Goal: Task Accomplishment & Management: Manage account settings

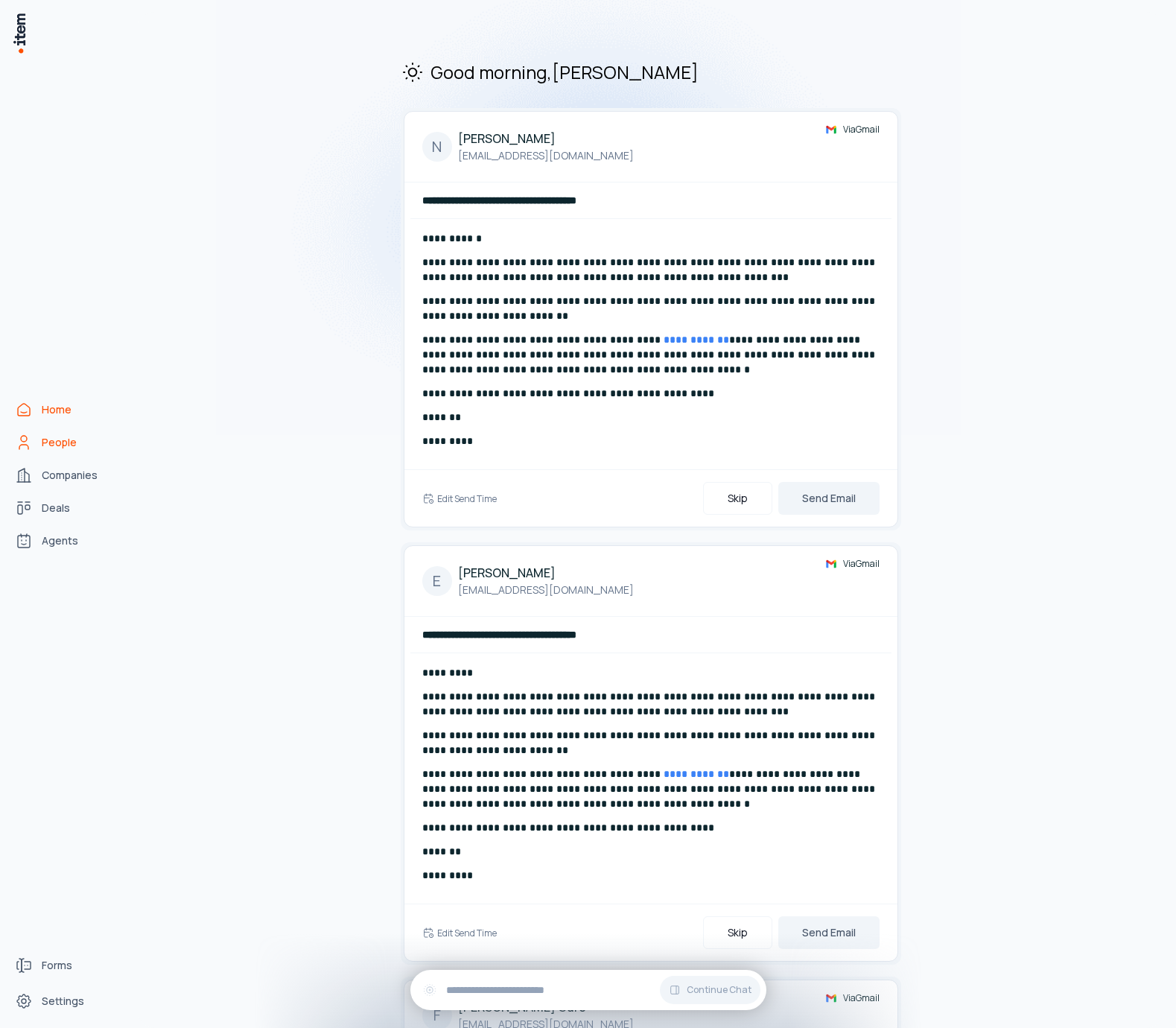
click at [61, 445] on span "People" at bounding box center [59, 442] width 35 height 15
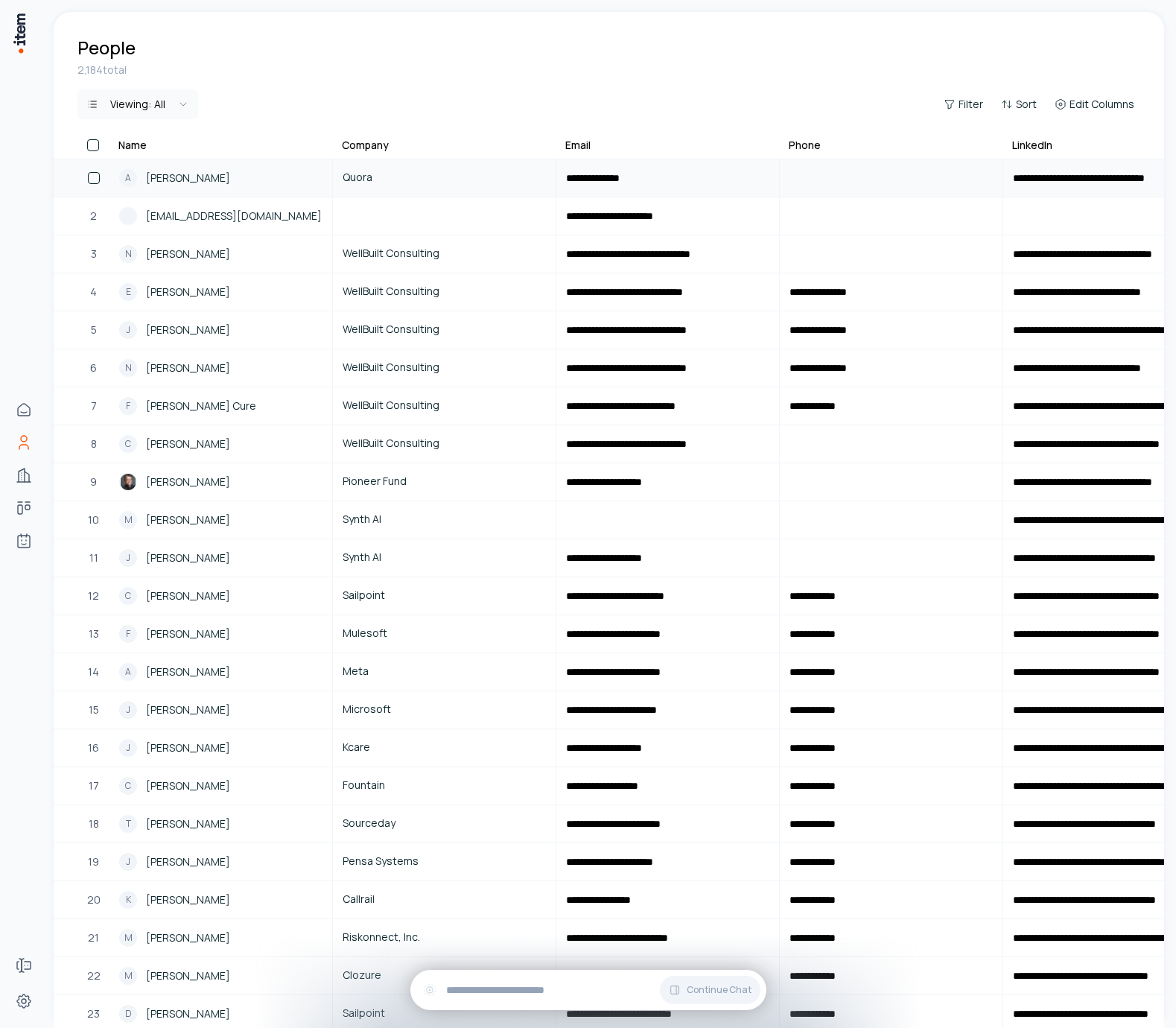
click at [210, 187] on link "A Adam D'Angelo" at bounding box center [220, 178] width 221 height 36
click at [213, 179] on span "Adam D'Angelo" at bounding box center [188, 178] width 84 height 16
click at [190, 173] on span "Adam D'Angelo" at bounding box center [188, 178] width 84 height 16
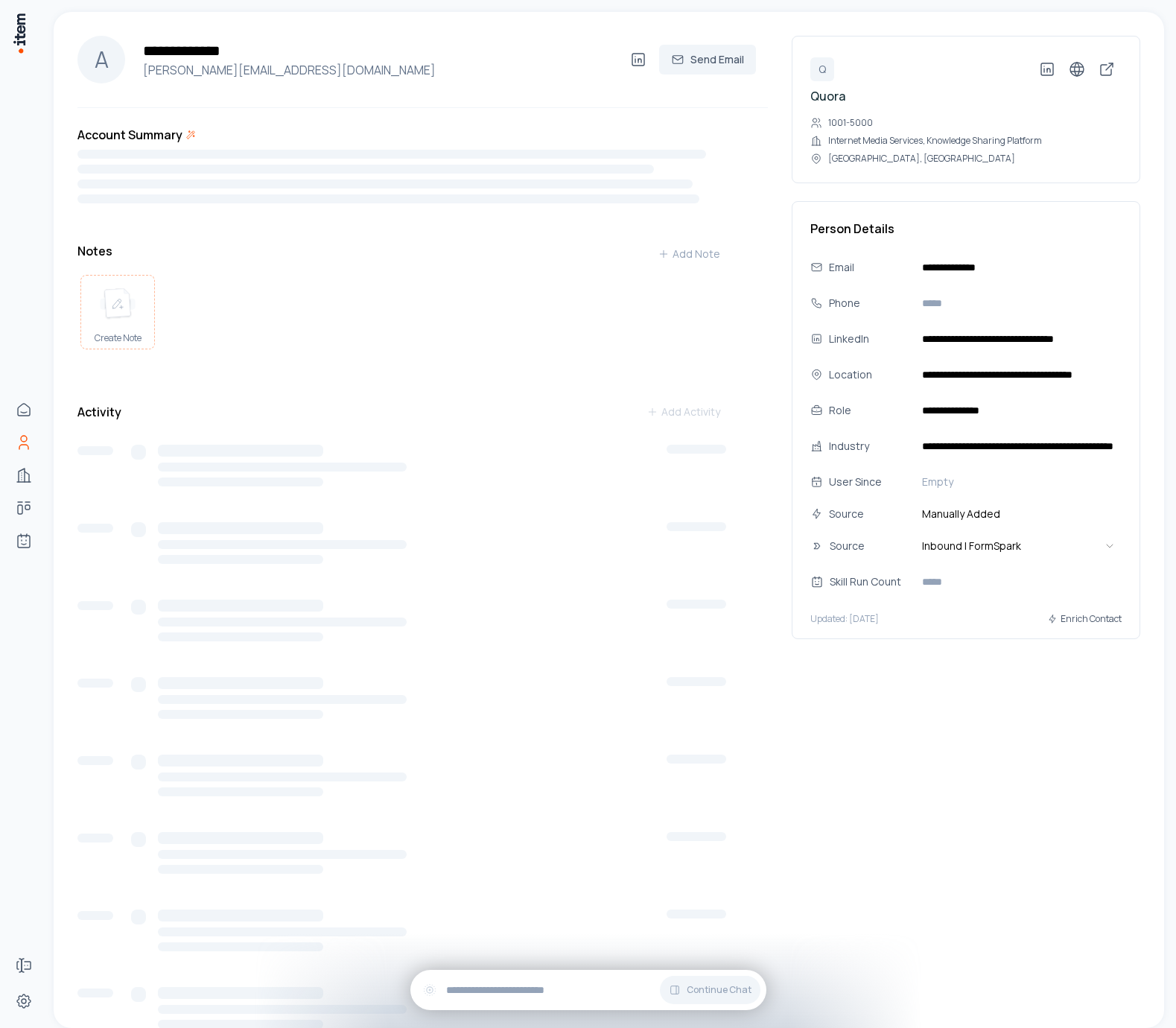
click at [105, 318] on img at bounding box center [117, 304] width 36 height 33
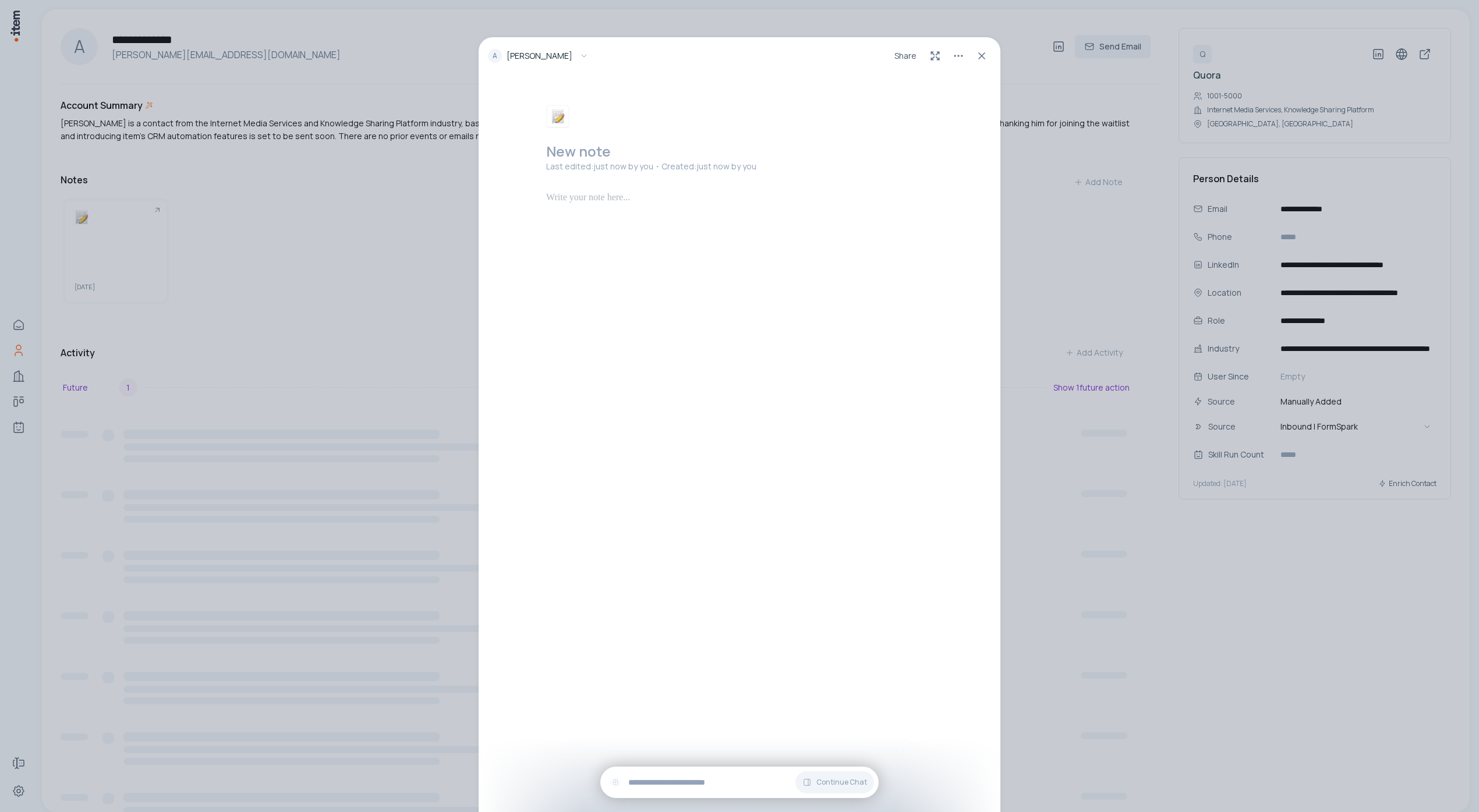
click at [545, 60] on span "Adam D'Angelo" at bounding box center [539, 55] width 66 height 11
click at [579, 55] on icon "button" at bounding box center [584, 56] width 9 height 9
click at [606, 21] on div "A Adam D'Angelo Share New note Last edited: just now by you ・Created: just now …" at bounding box center [740, 406] width 1479 height 812
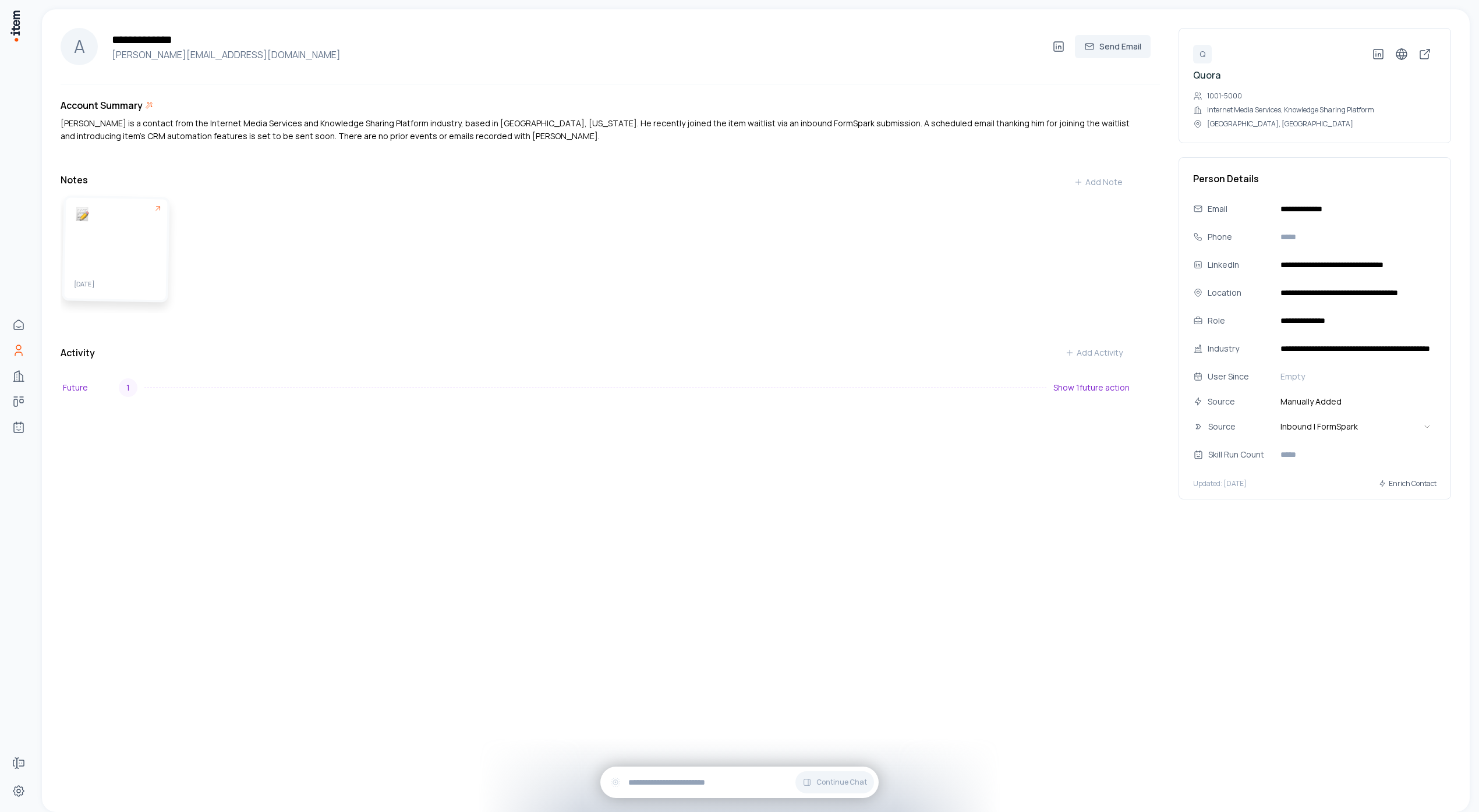
click at [143, 231] on div "September 29" at bounding box center [116, 249] width 103 height 103
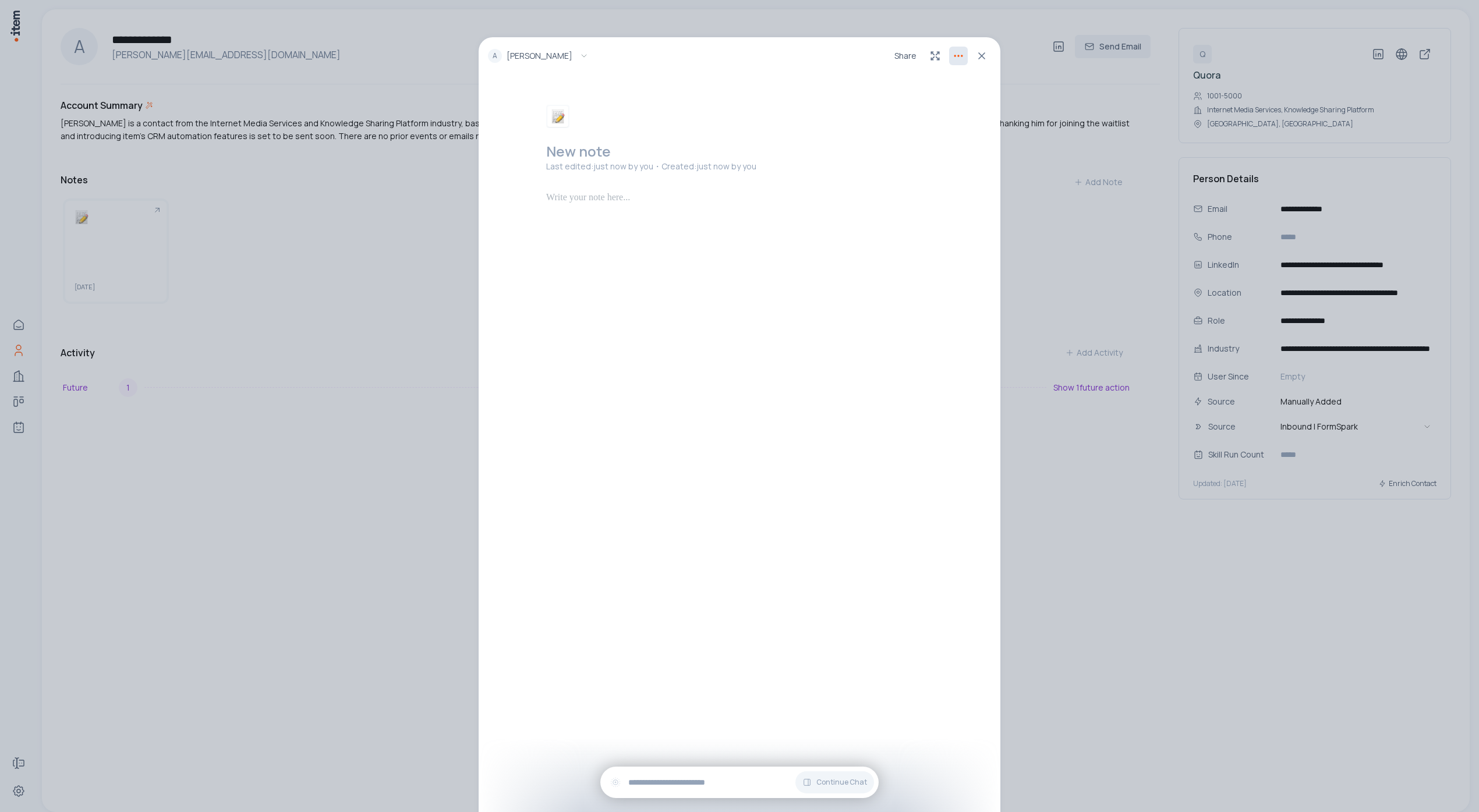
click at [919, 55] on html "**********" at bounding box center [740, 406] width 1479 height 812
click at [750, 74] on html "**********" at bounding box center [740, 406] width 1479 height 812
click at [579, 54] on icon "button" at bounding box center [584, 56] width 9 height 9
click at [693, 49] on div "A Adam D'Angelo Share" at bounding box center [740, 55] width 522 height 37
click at [919, 56] on html "**********" at bounding box center [740, 406] width 1479 height 812
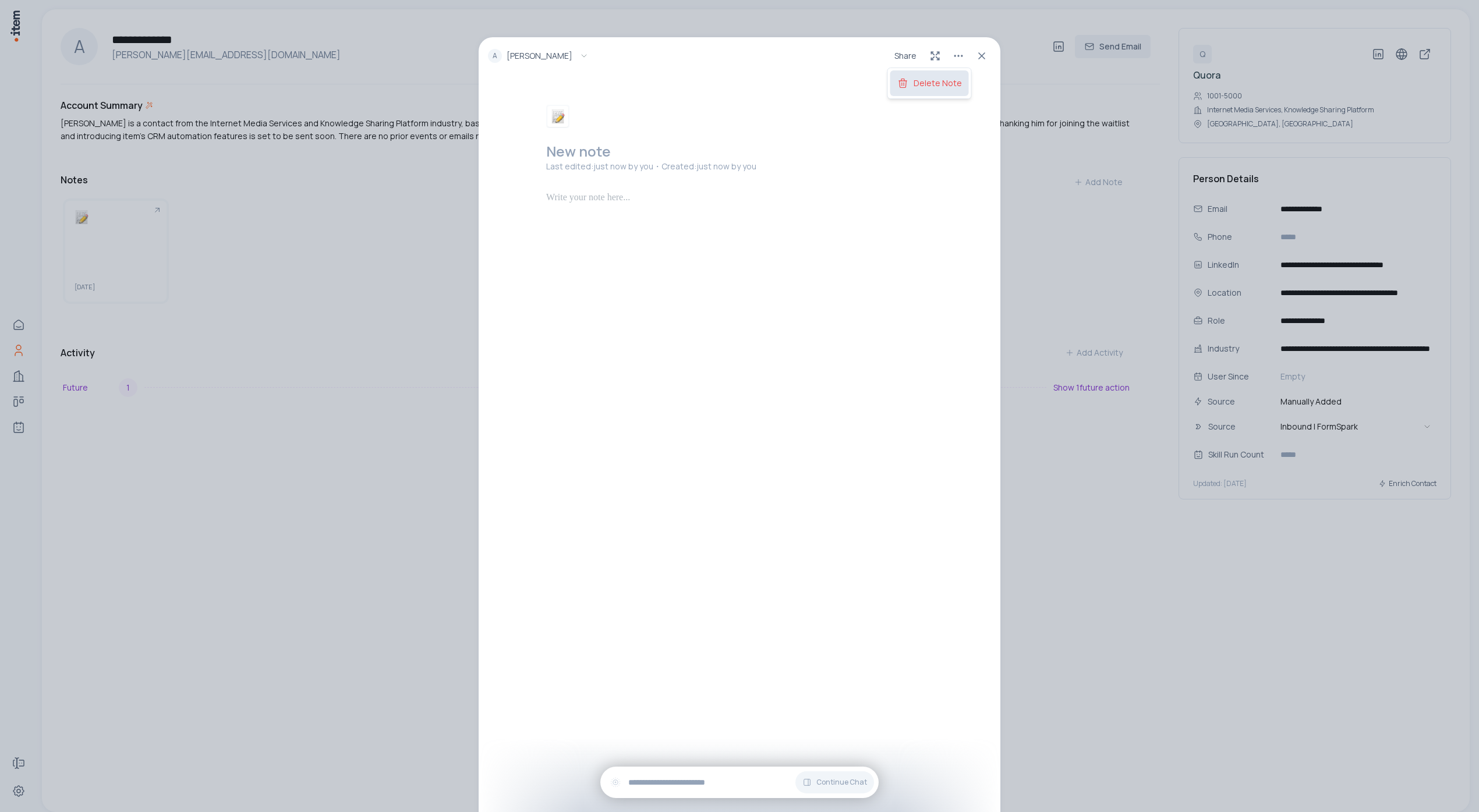
click at [914, 89] on button "Delete Note" at bounding box center [929, 83] width 79 height 26
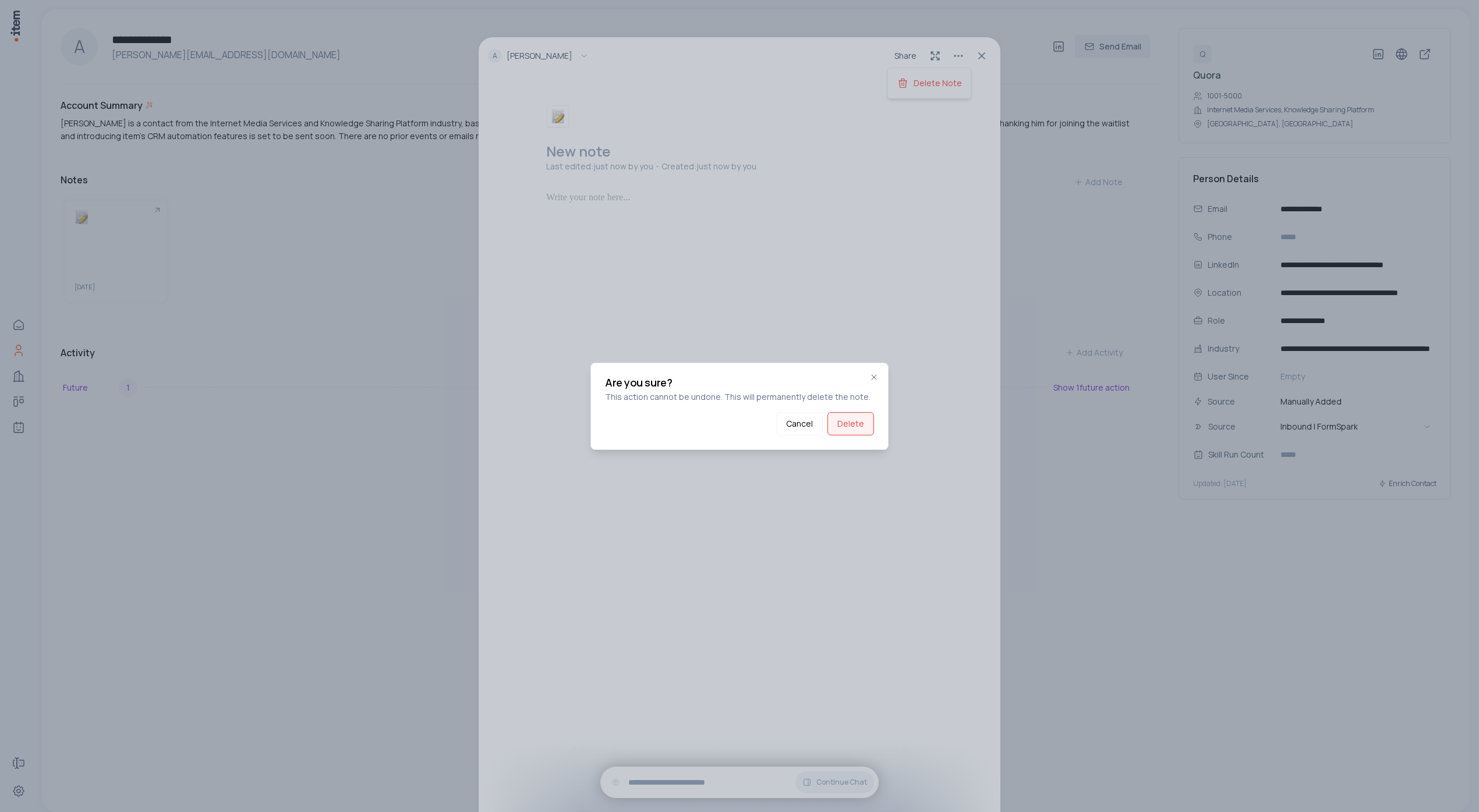
click at [848, 420] on button "Delete" at bounding box center [851, 423] width 47 height 23
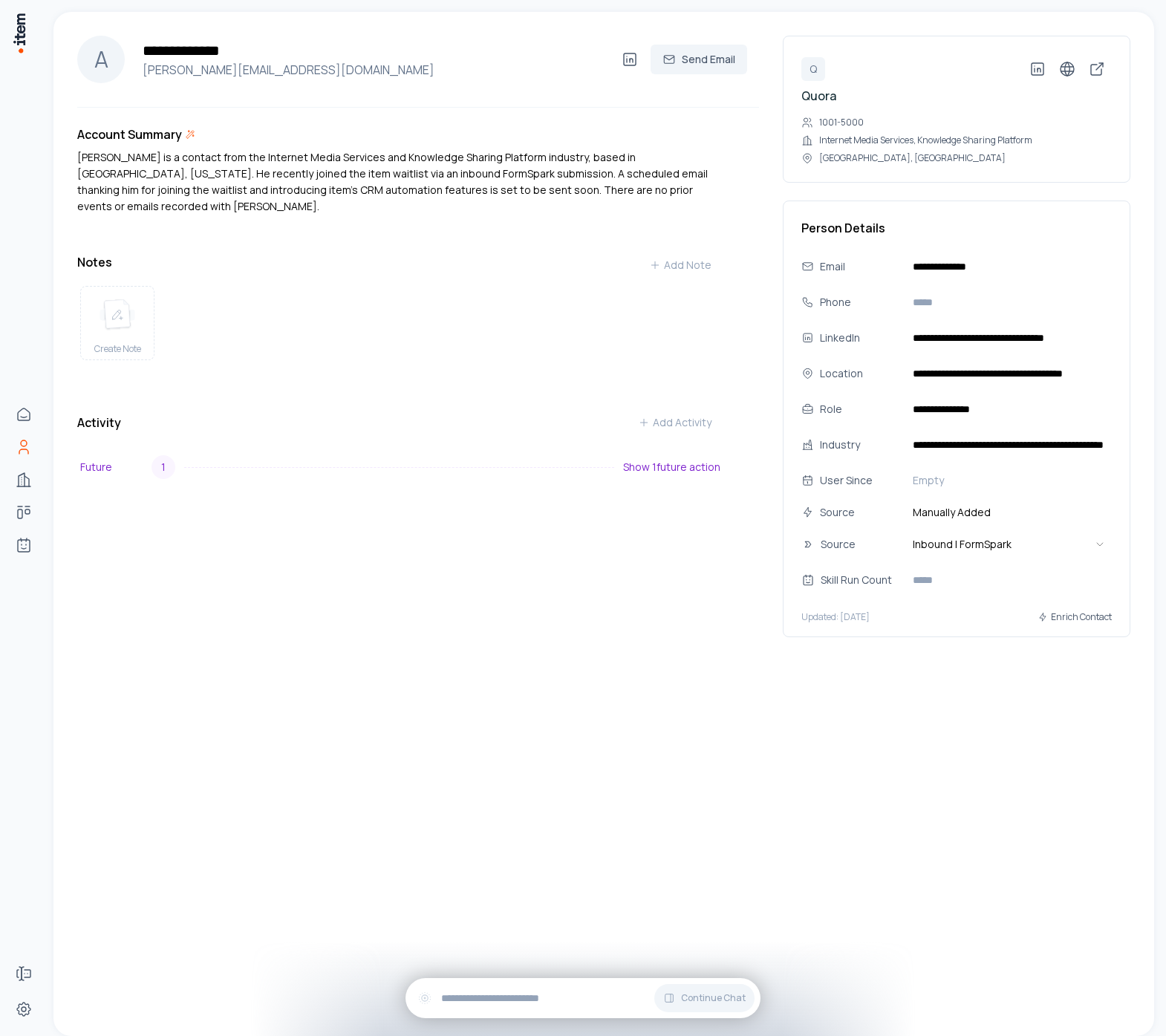
click at [558, 714] on div "**********" at bounding box center [603, 524] width 1100 height 1024
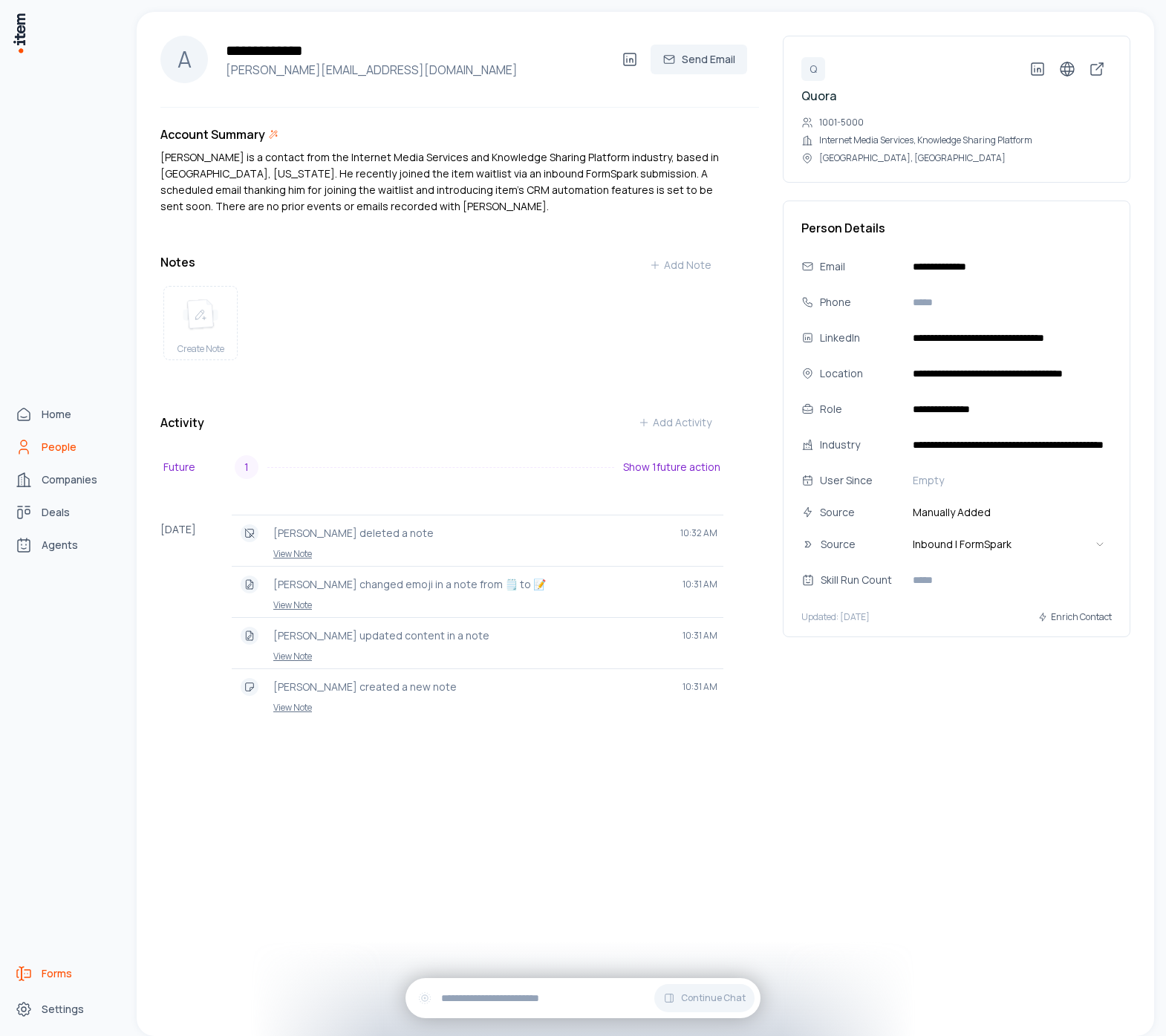
click at [14, 968] on icon "Forms" at bounding box center [23, 973] width 17 height 17
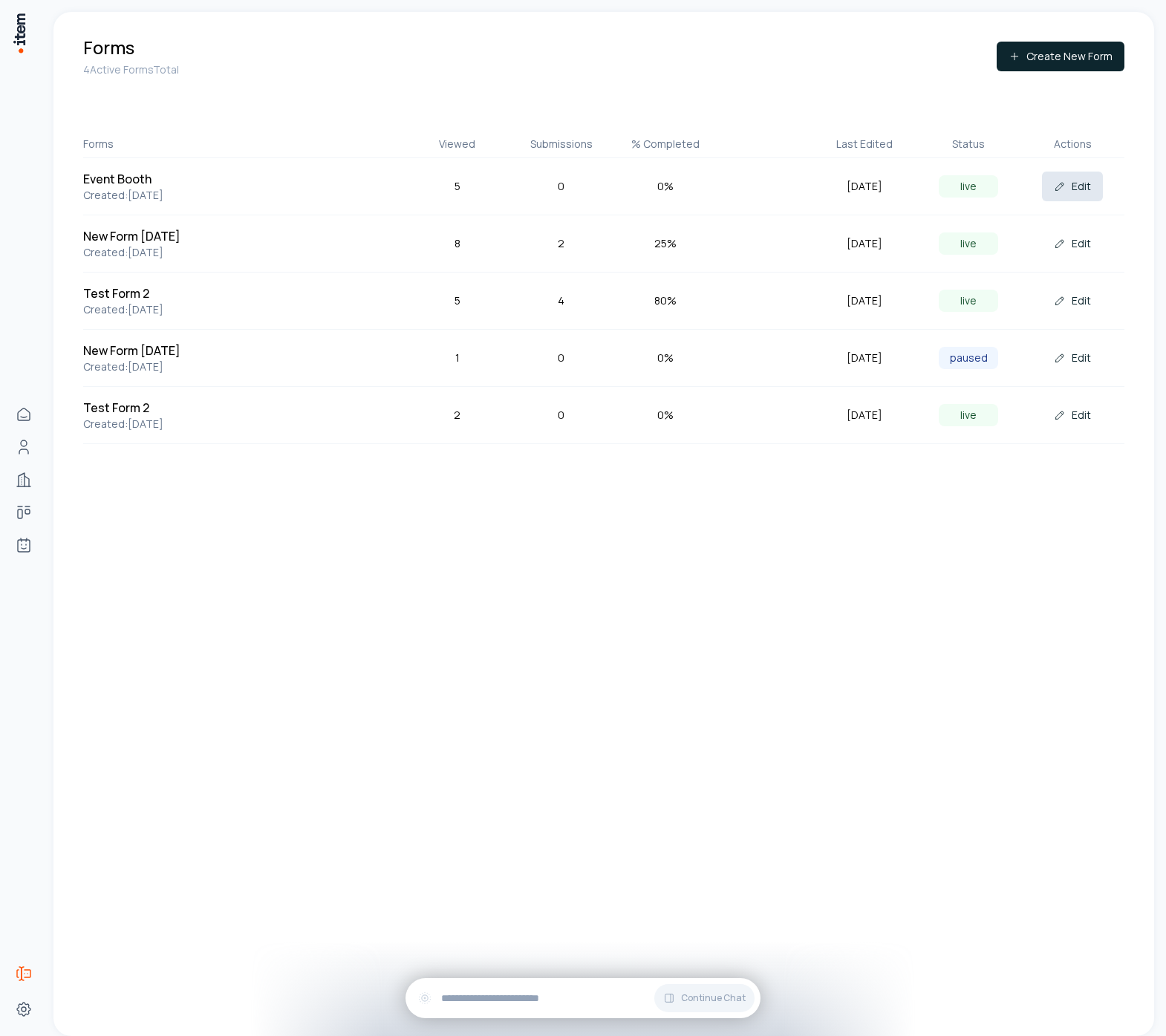
click at [1087, 189] on button "Edit" at bounding box center [1071, 186] width 61 height 30
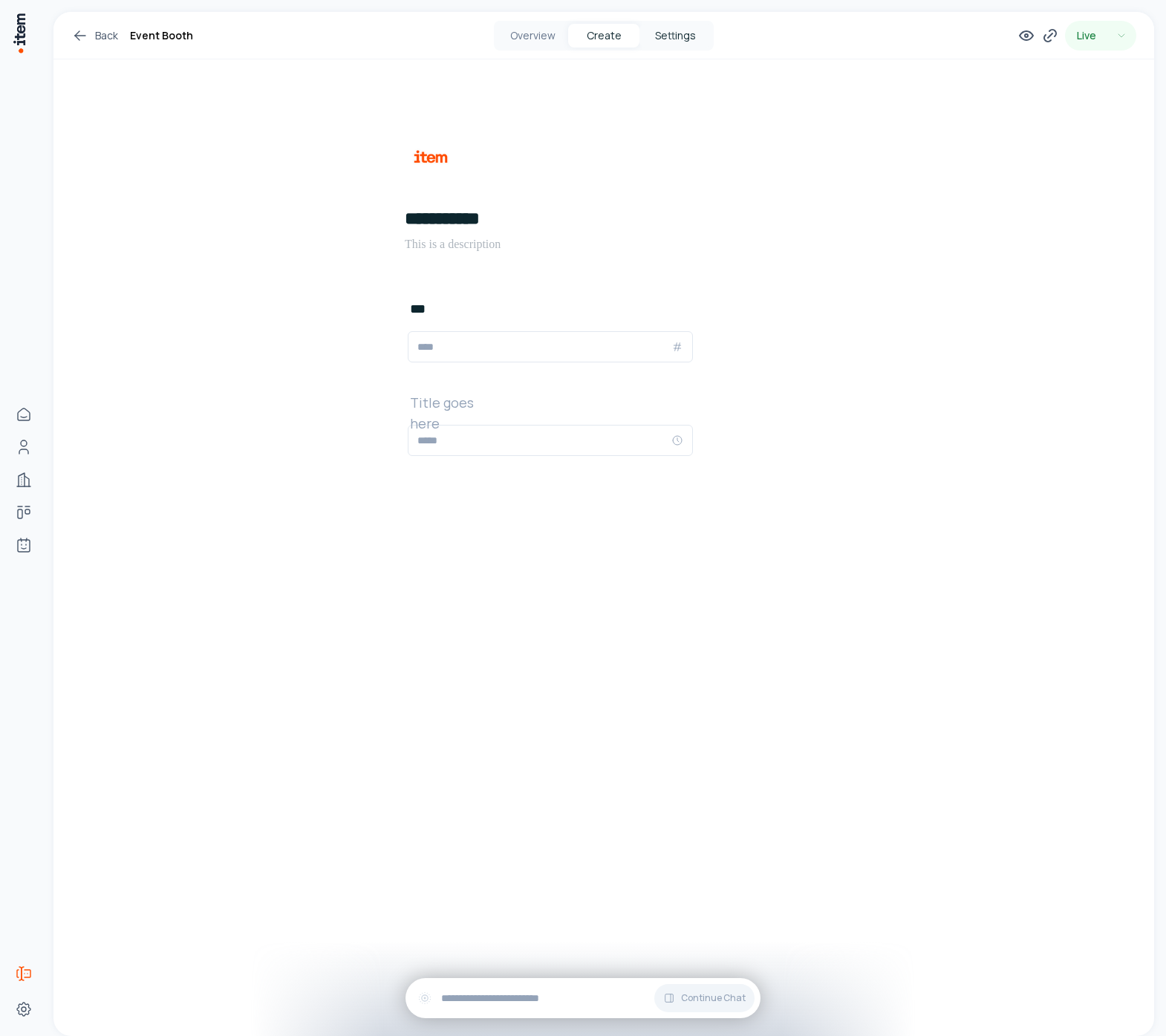
click at [669, 42] on button "Settings" at bounding box center [675, 36] width 71 height 24
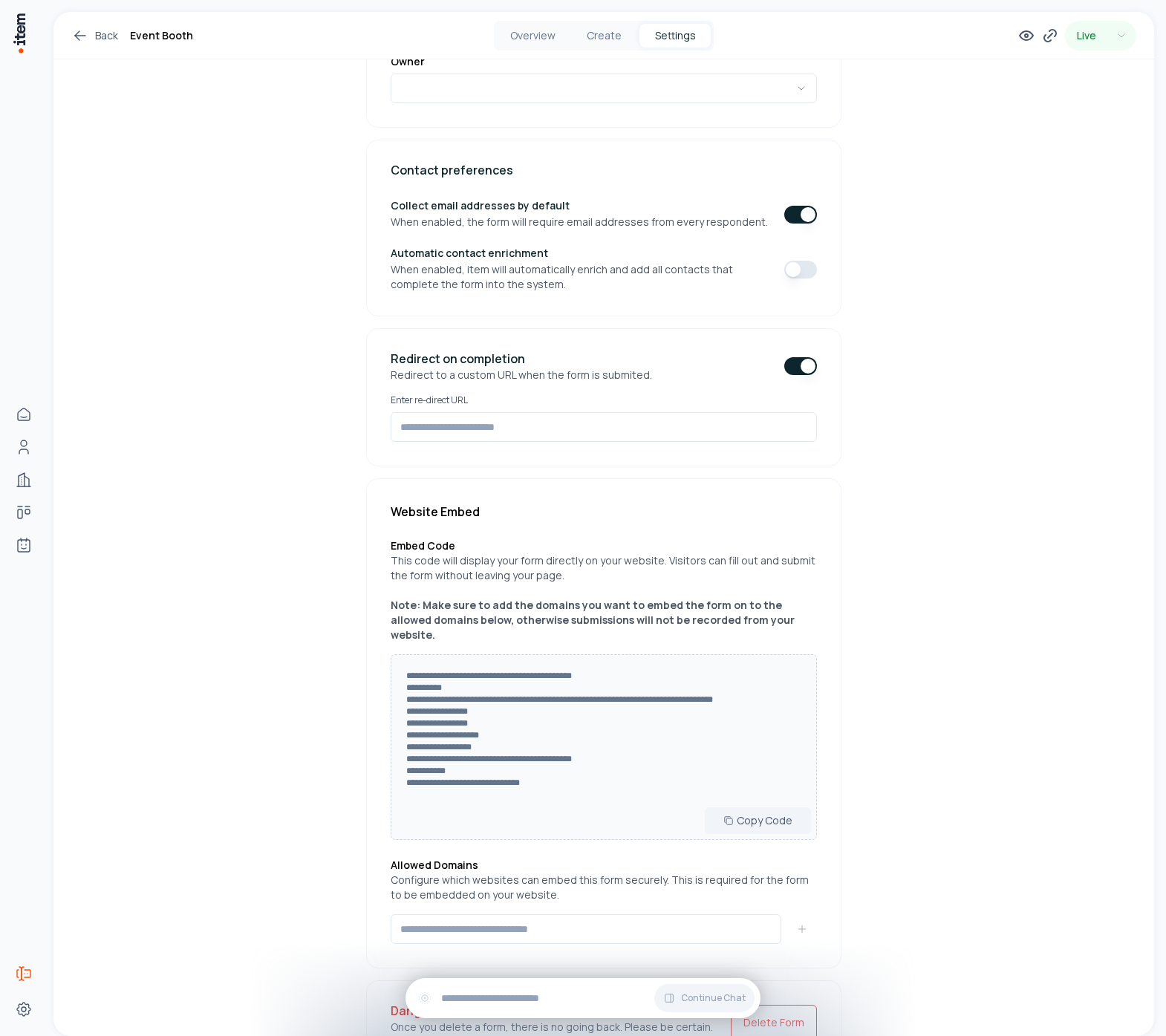
scroll to position [411, 0]
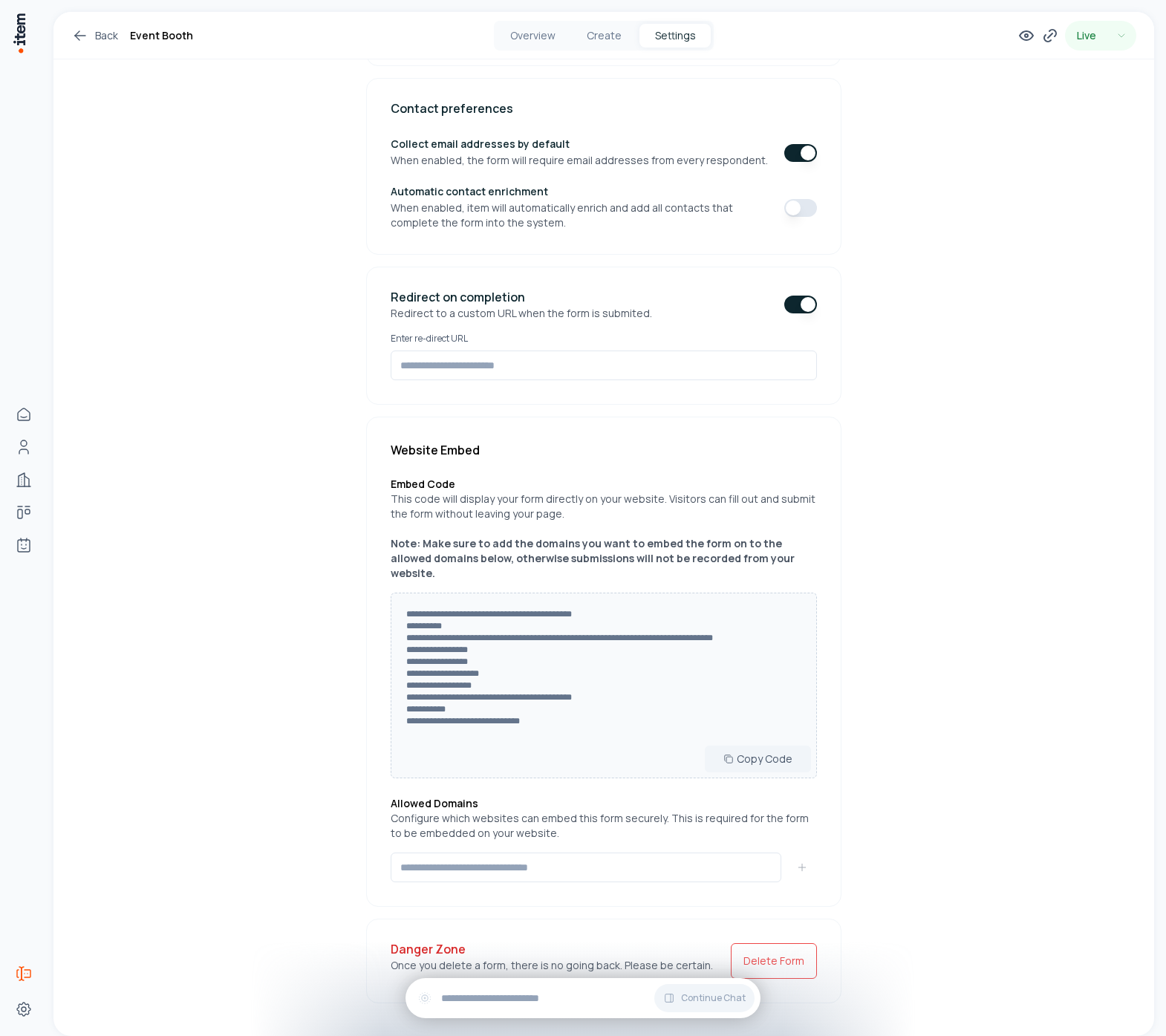
click at [795, 302] on button "button" at bounding box center [800, 304] width 33 height 17
click at [799, 304] on button "button" at bounding box center [800, 304] width 33 height 17
click at [793, 311] on button "button" at bounding box center [800, 304] width 33 height 17
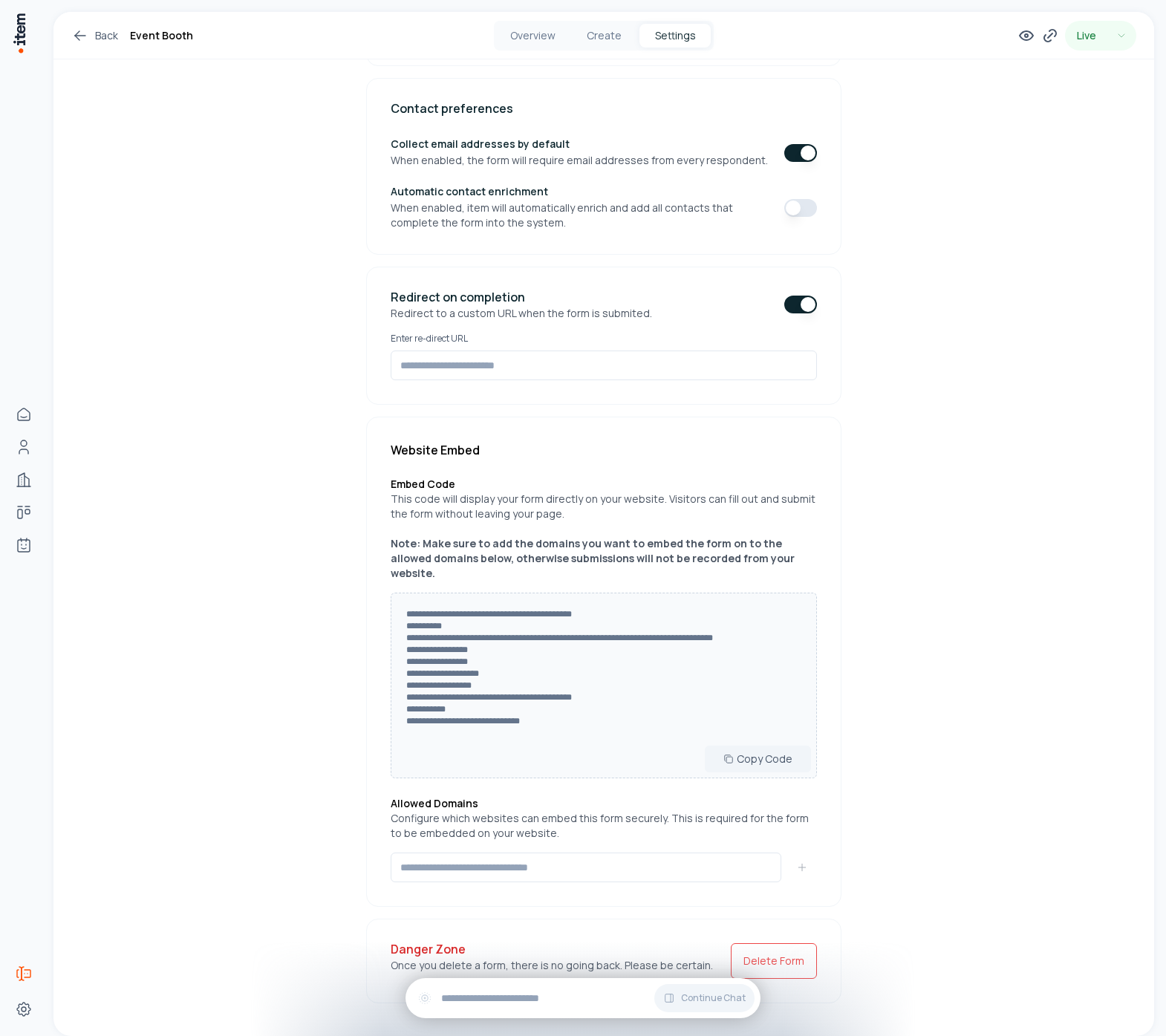
click at [793, 311] on button "button" at bounding box center [800, 304] width 33 height 17
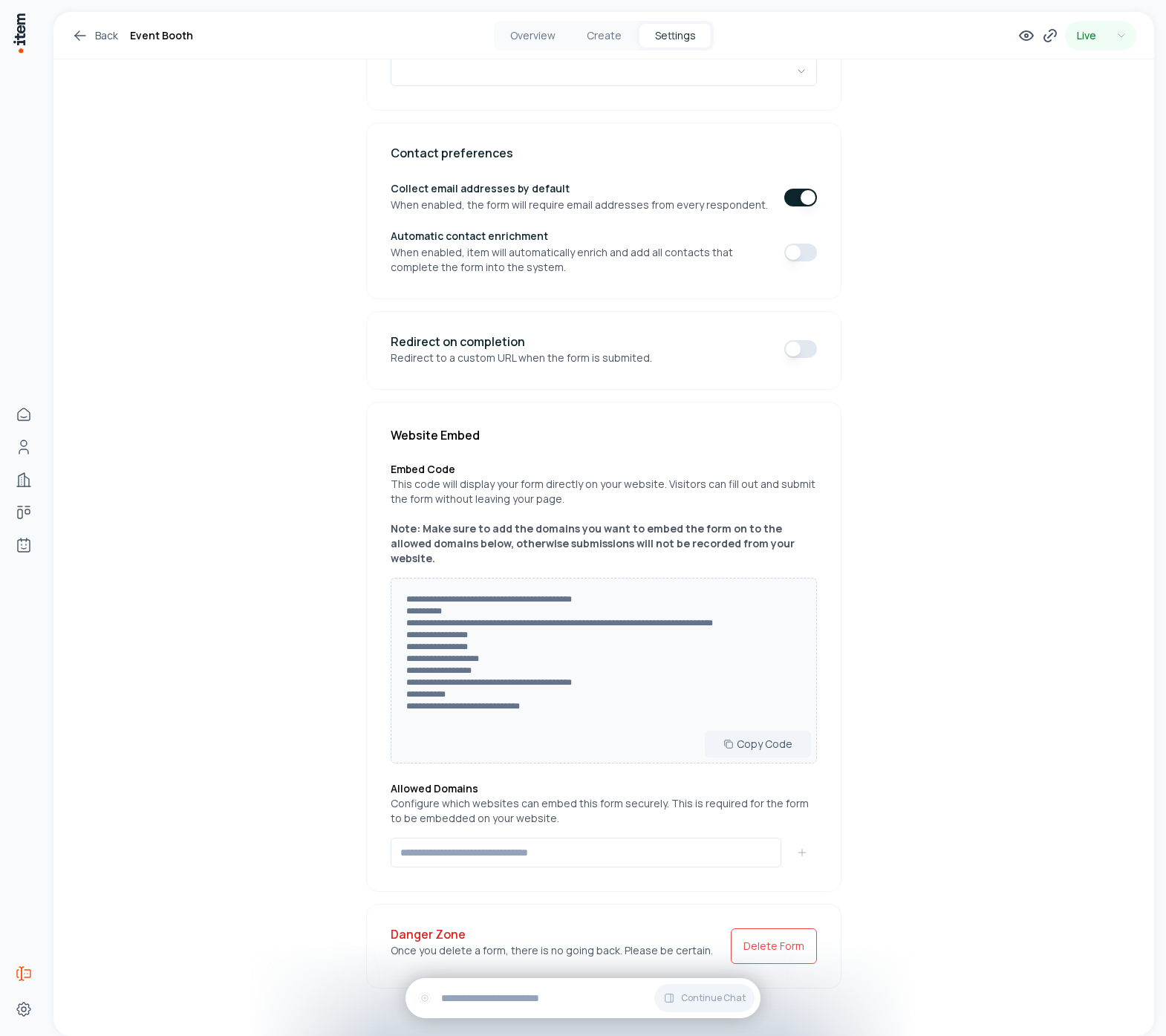
scroll to position [351, 0]
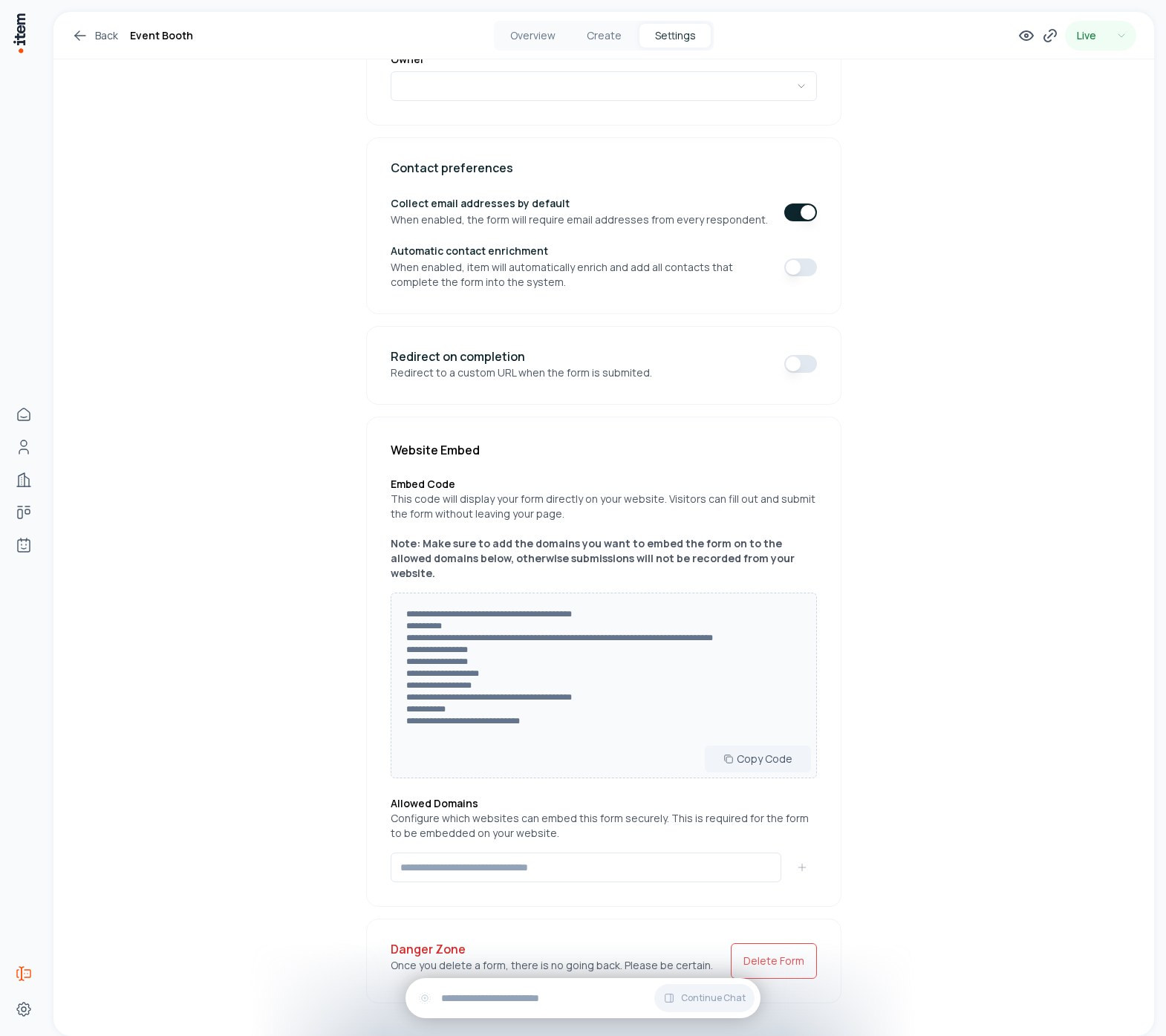
click at [793, 311] on div "Contact preferences Collect email addresses by default When enabled, the form w…" at bounding box center [604, 225] width 475 height 177
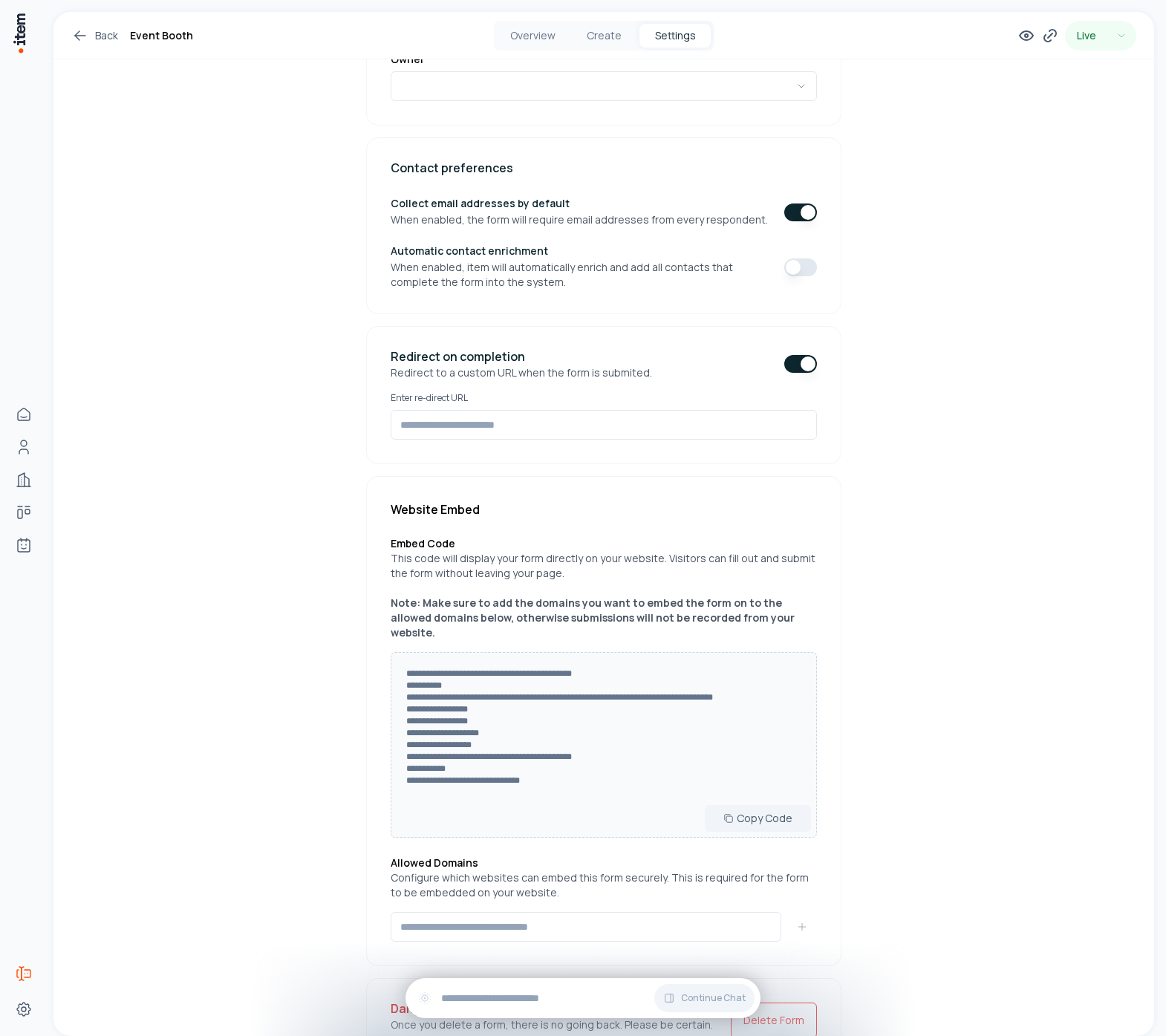
click at [793, 354] on div "Redirect on completion Redirect to a custom URL when the form is submited." at bounding box center [604, 365] width 426 height 30
click at [793, 365] on button "button" at bounding box center [800, 364] width 33 height 17
click at [695, 411] on input at bounding box center [604, 424] width 426 height 30
type input "**********"
click at [1039, 387] on div "**********" at bounding box center [603, 385] width 1100 height 1450
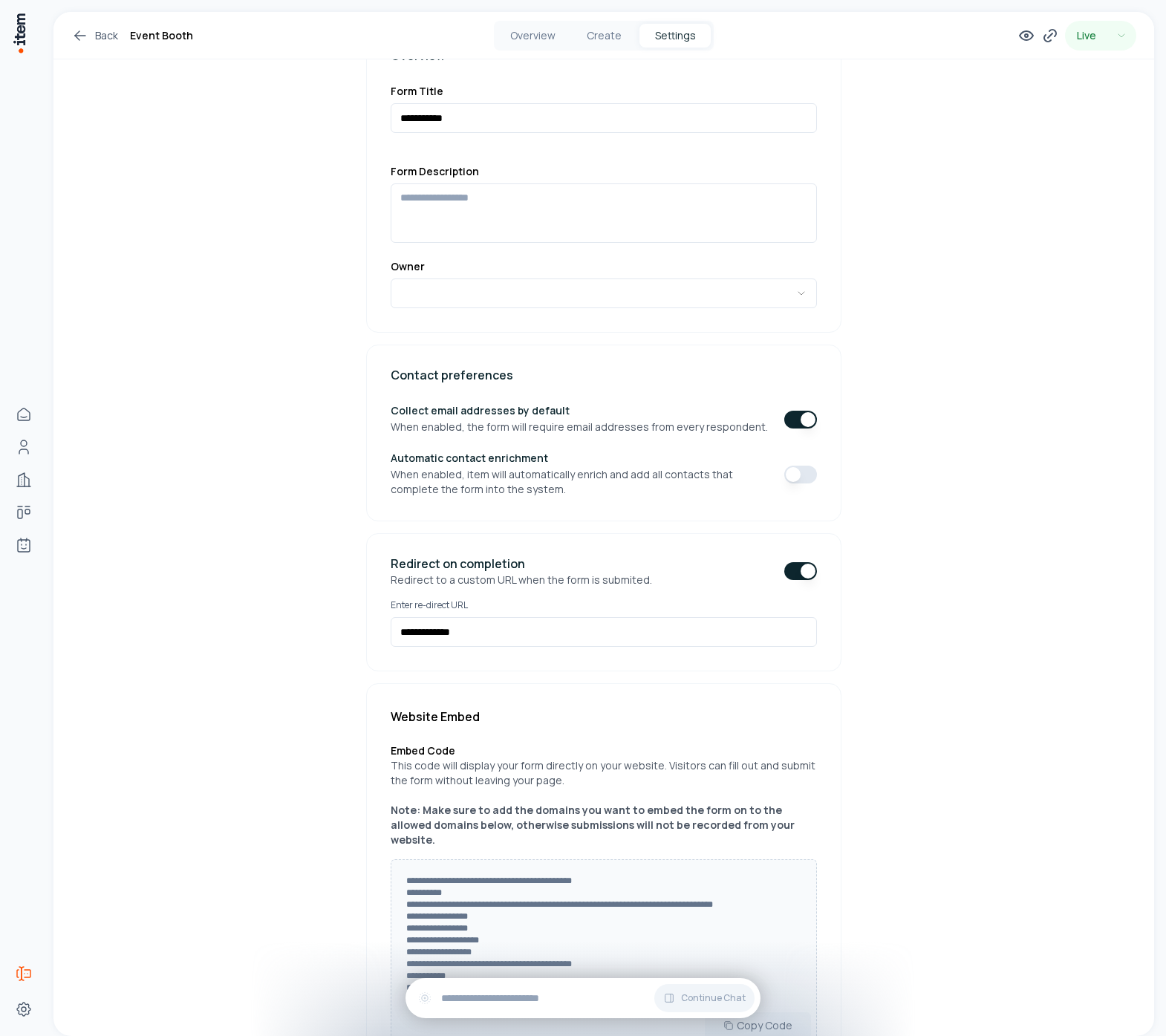
scroll to position [175, 0]
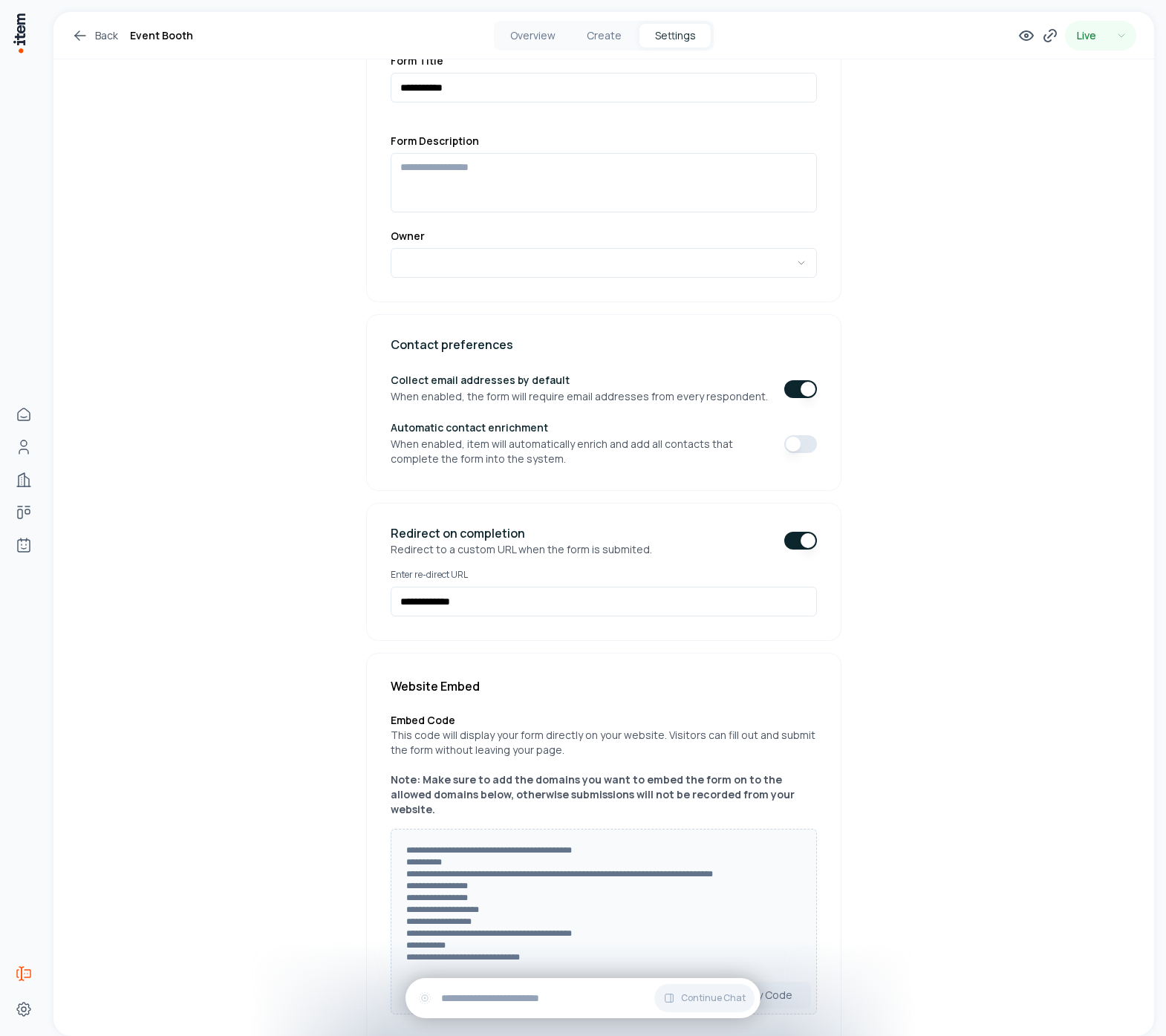
click at [802, 542] on button "button" at bounding box center [800, 540] width 33 height 17
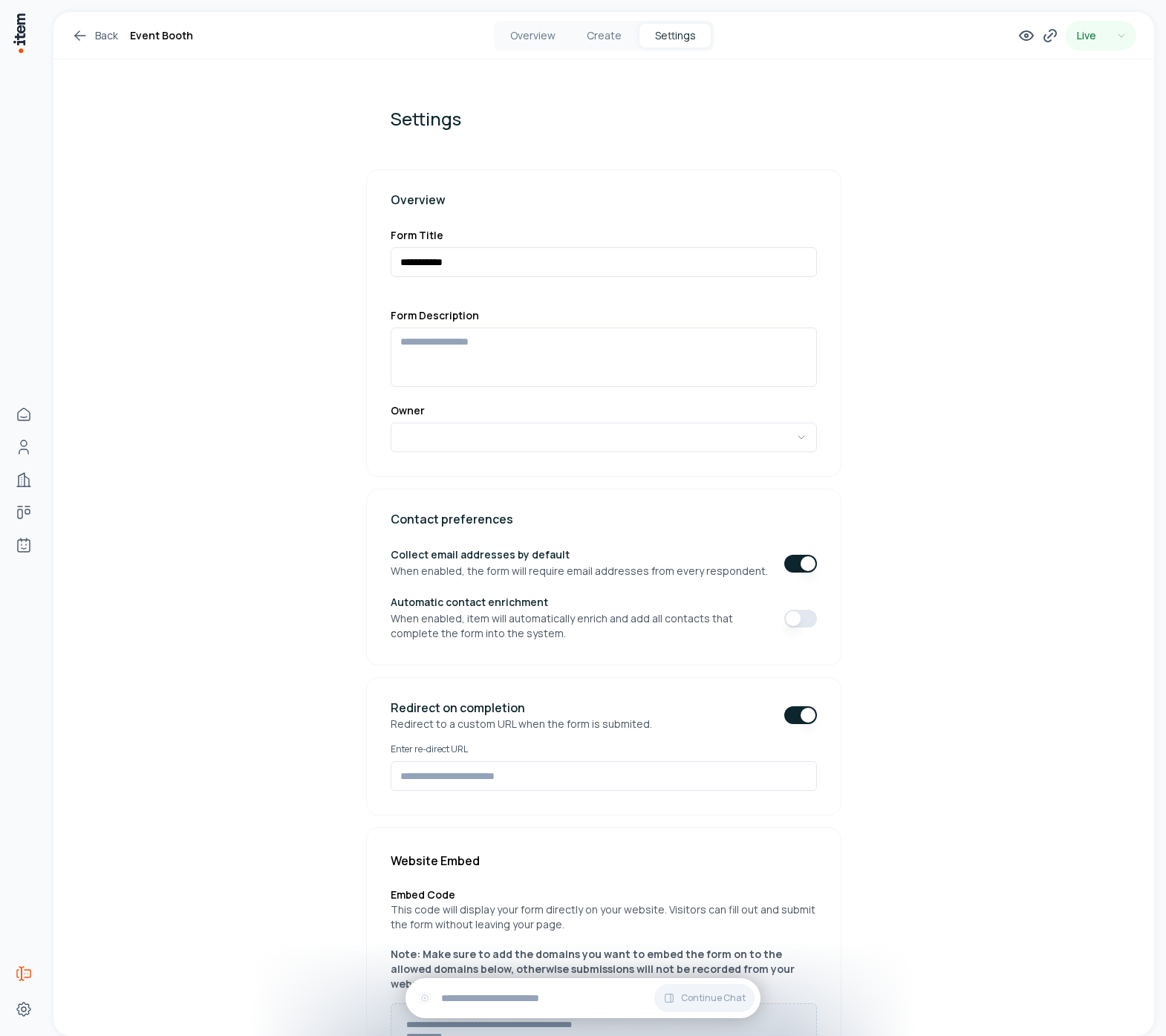
scroll to position [411, 0]
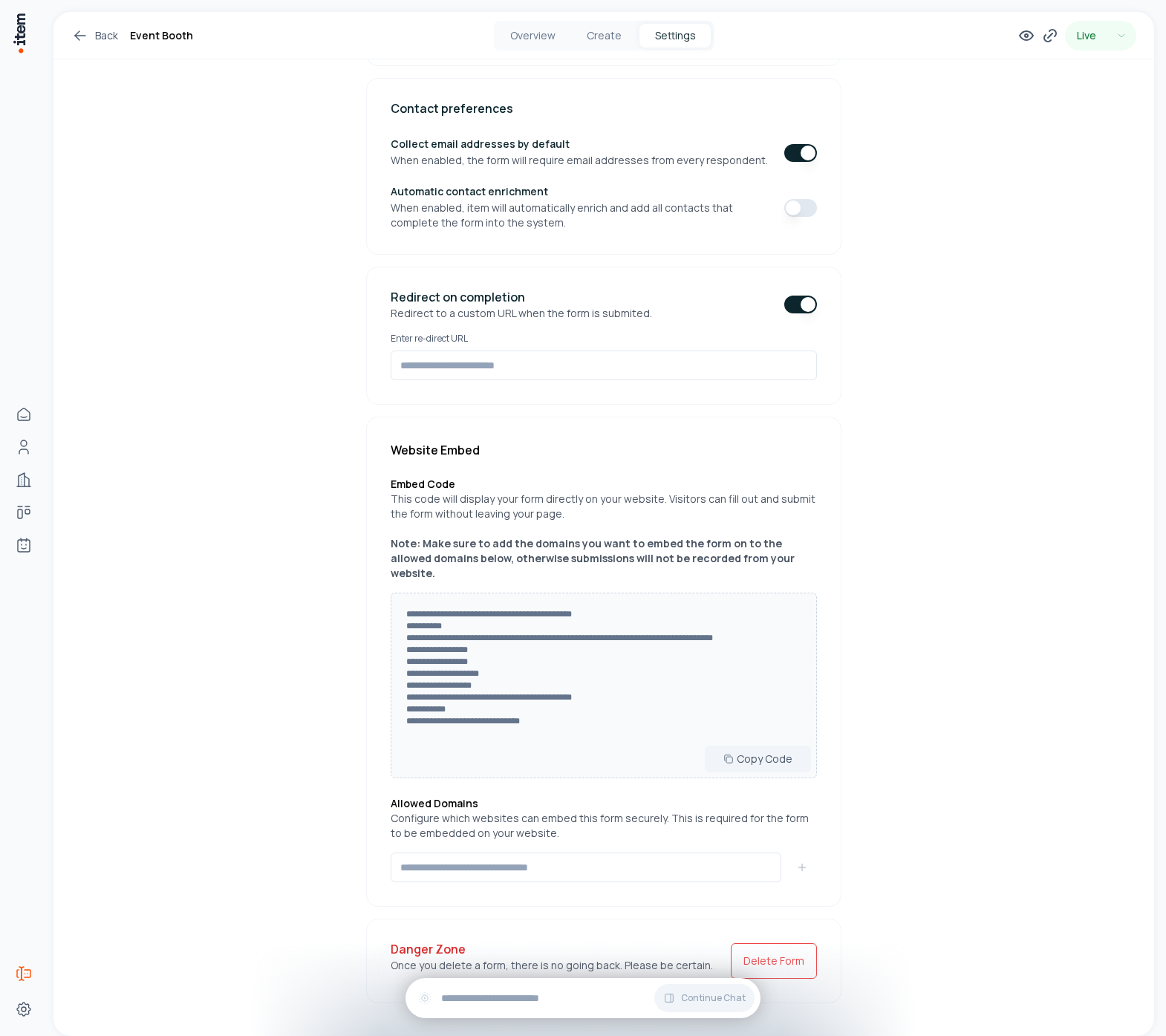
click at [796, 305] on button "button" at bounding box center [800, 304] width 33 height 17
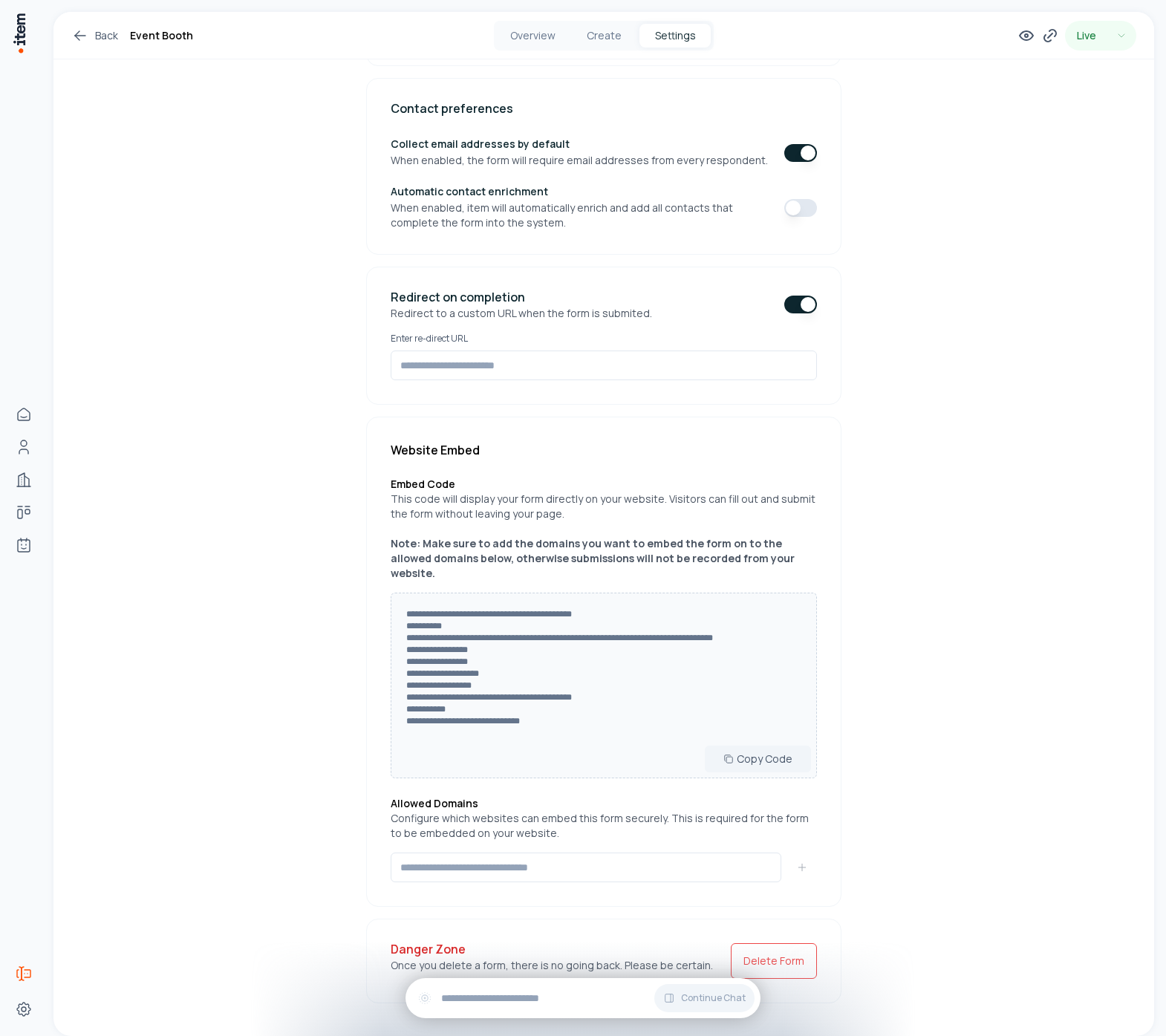
click at [796, 305] on button "button" at bounding box center [800, 304] width 33 height 17
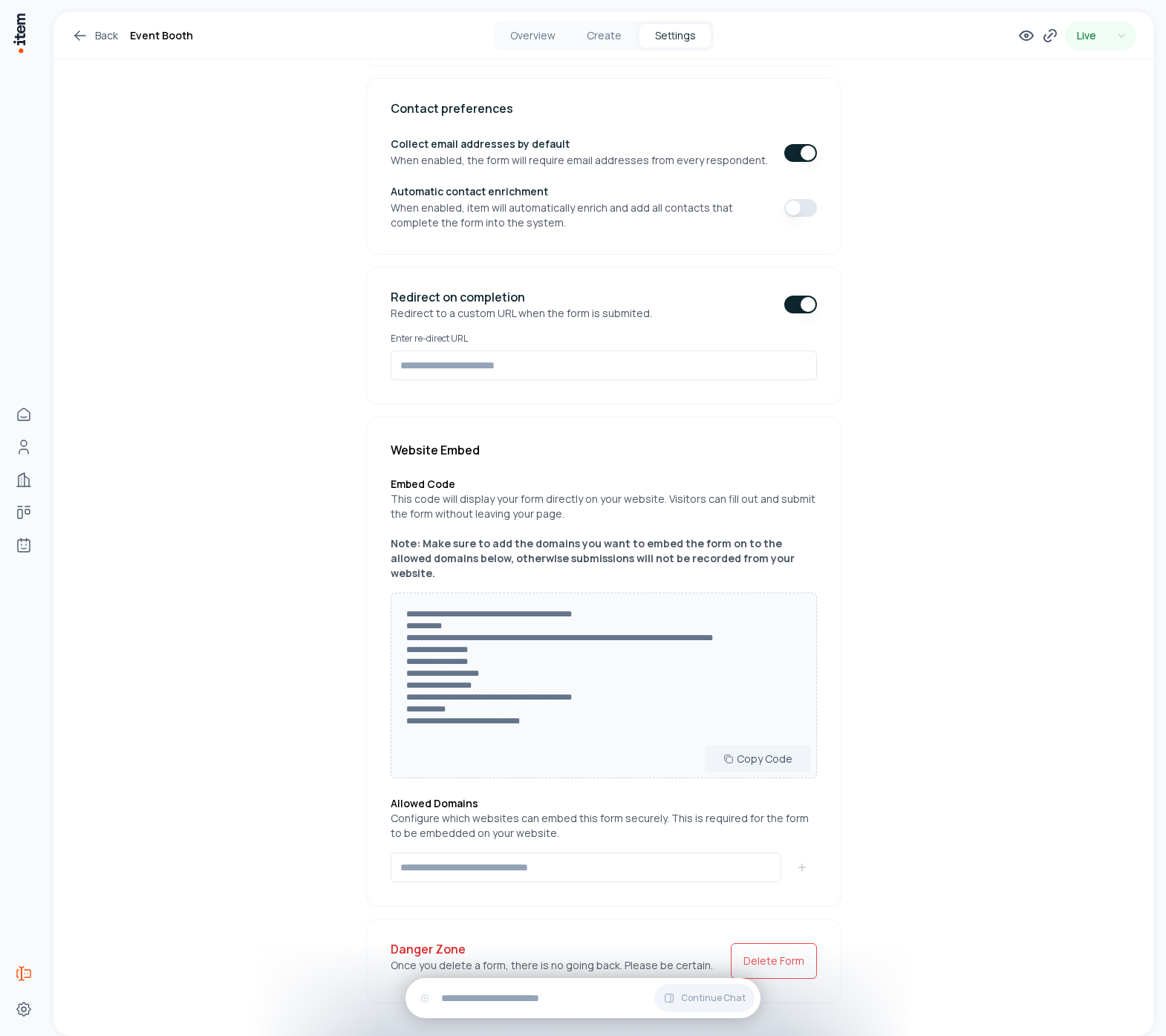
click at [796, 305] on button "button" at bounding box center [800, 304] width 33 height 17
click at [801, 303] on button "button" at bounding box center [800, 304] width 33 height 17
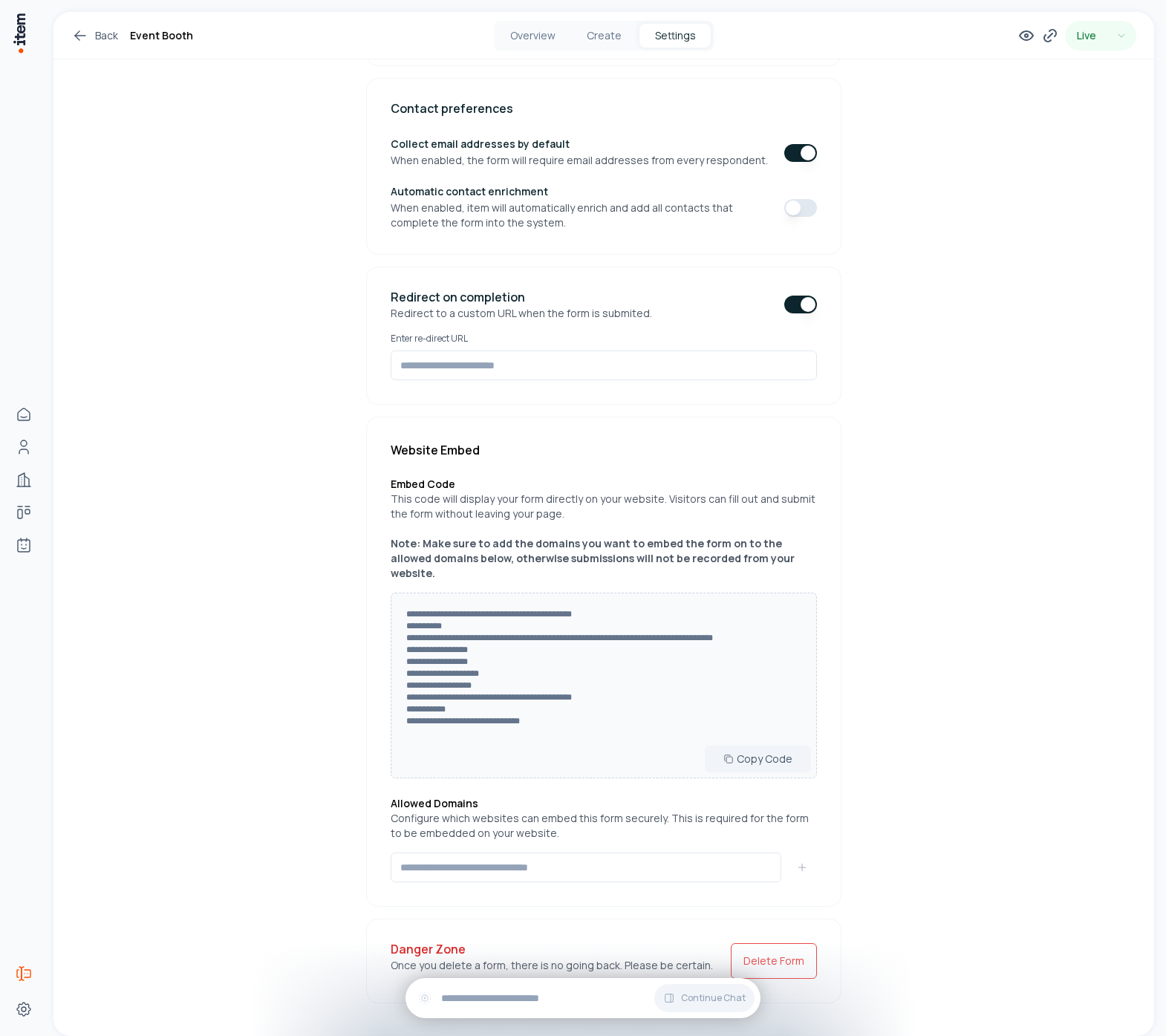
click at [801, 303] on button "button" at bounding box center [800, 304] width 33 height 17
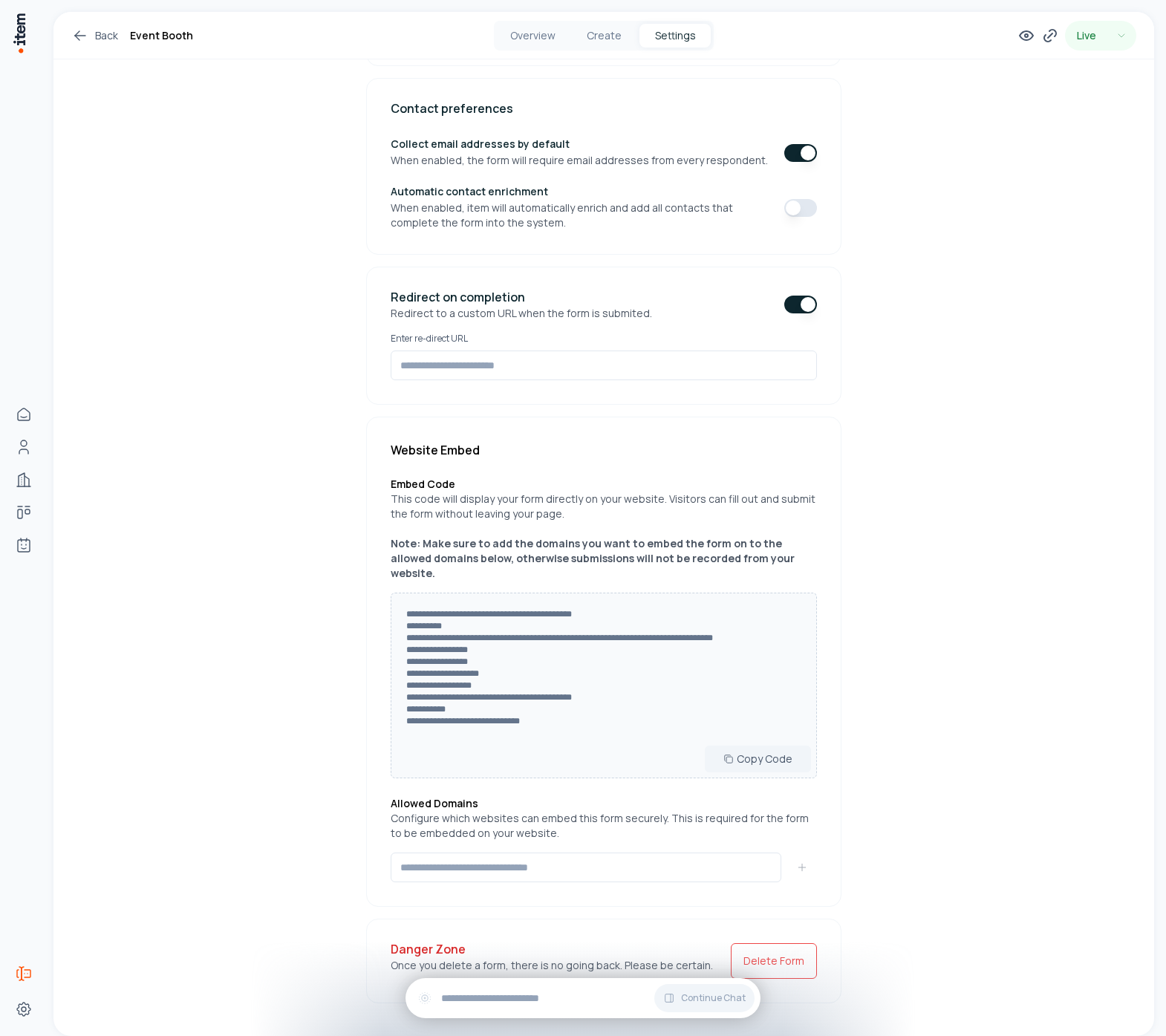
click at [801, 303] on button "button" at bounding box center [800, 304] width 33 height 17
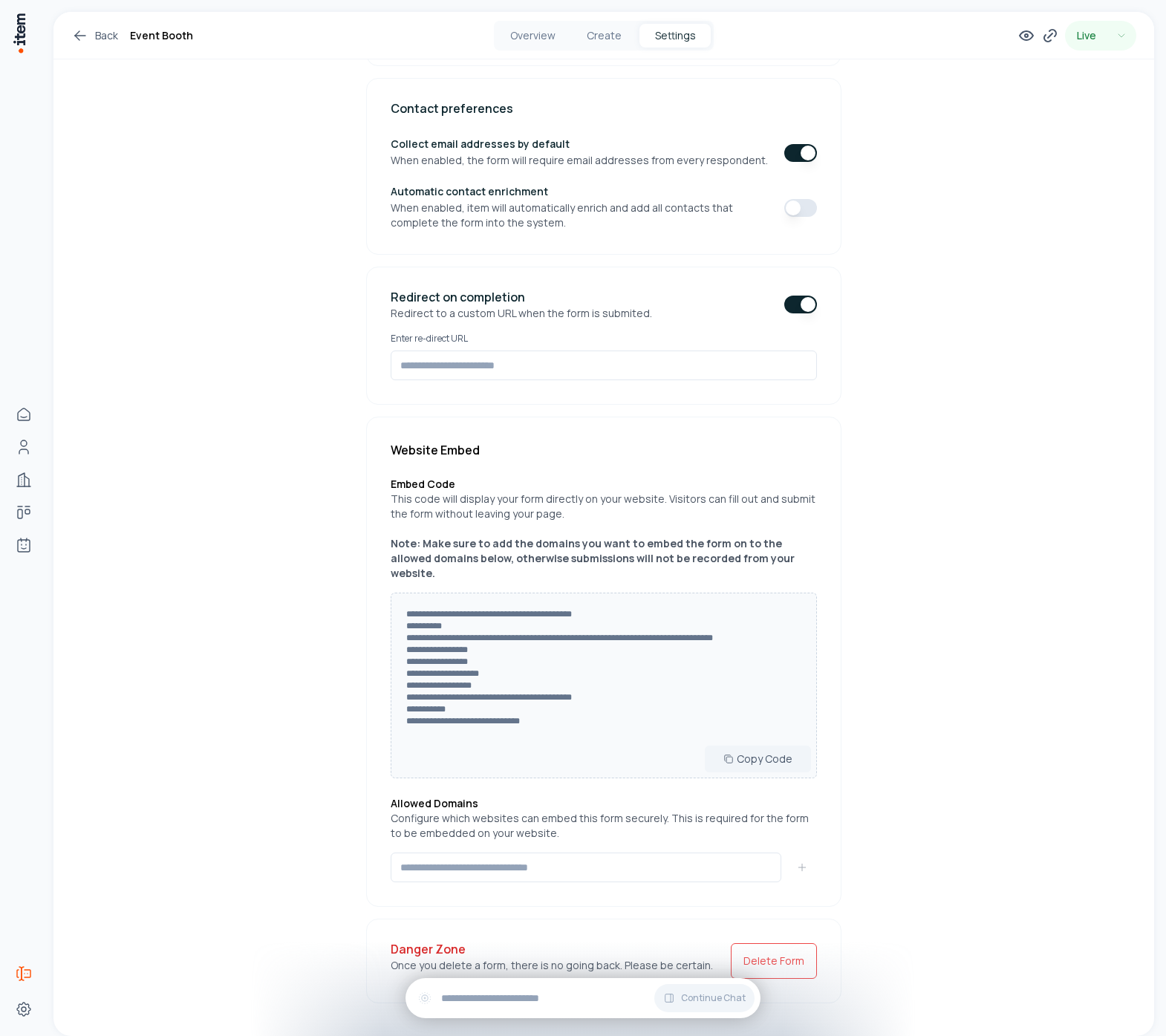
click at [801, 303] on button "button" at bounding box center [800, 304] width 33 height 17
click at [682, 358] on input at bounding box center [604, 365] width 426 height 30
type input "******"
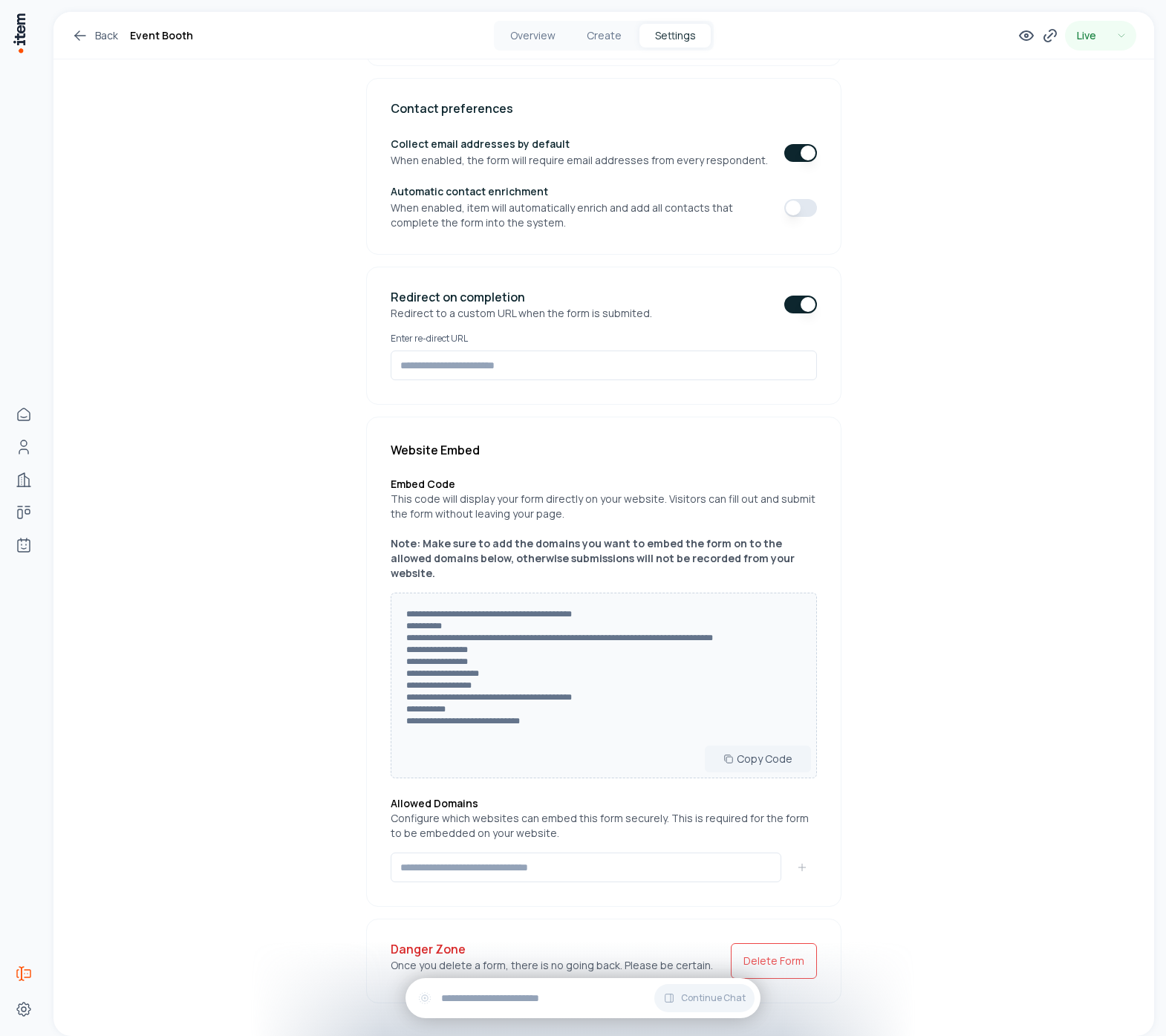
click at [907, 346] on div "**********" at bounding box center [603, 326] width 1100 height 1450
click at [793, 307] on button "button" at bounding box center [800, 304] width 33 height 17
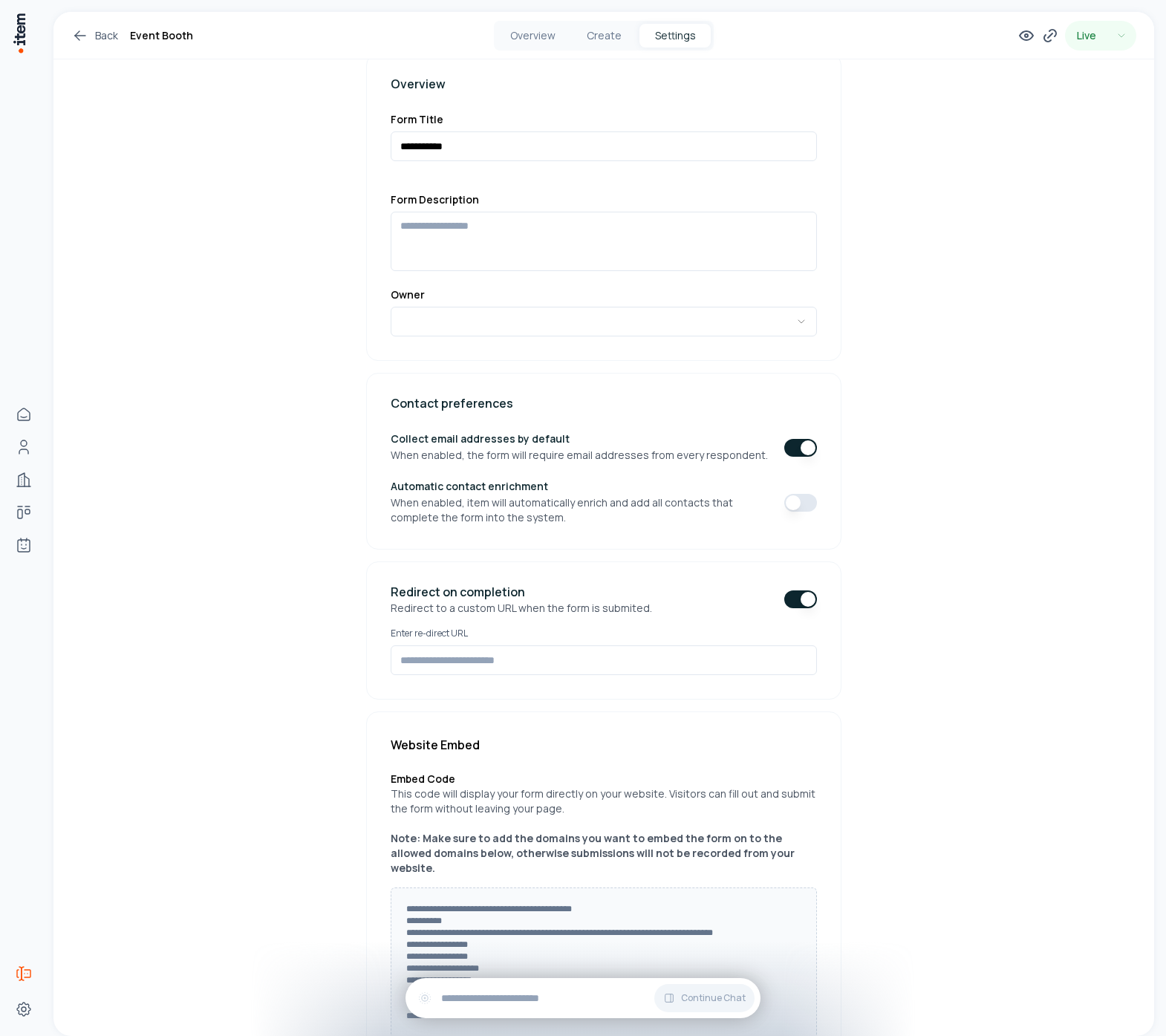
scroll to position [82, 0]
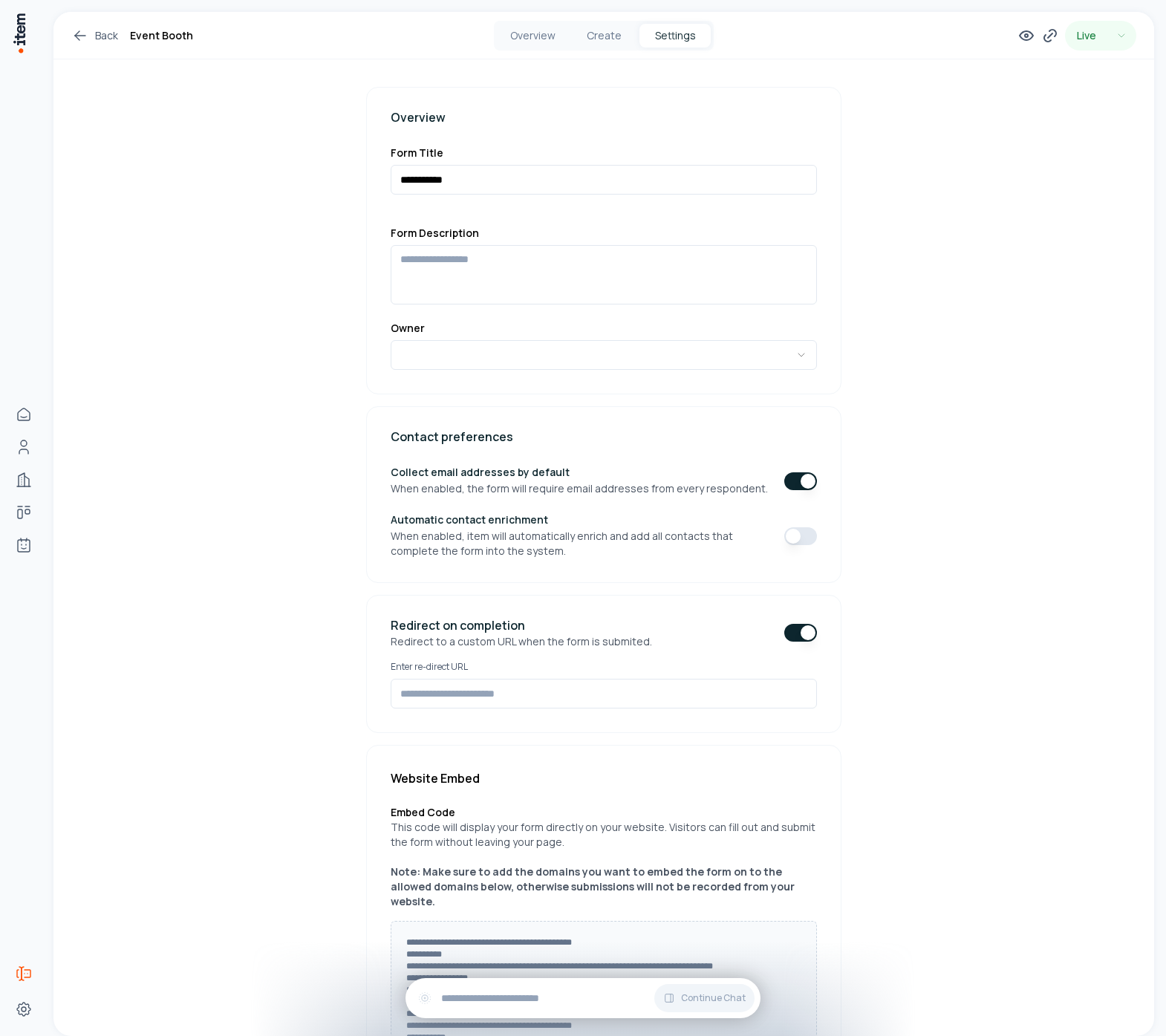
type button "on"
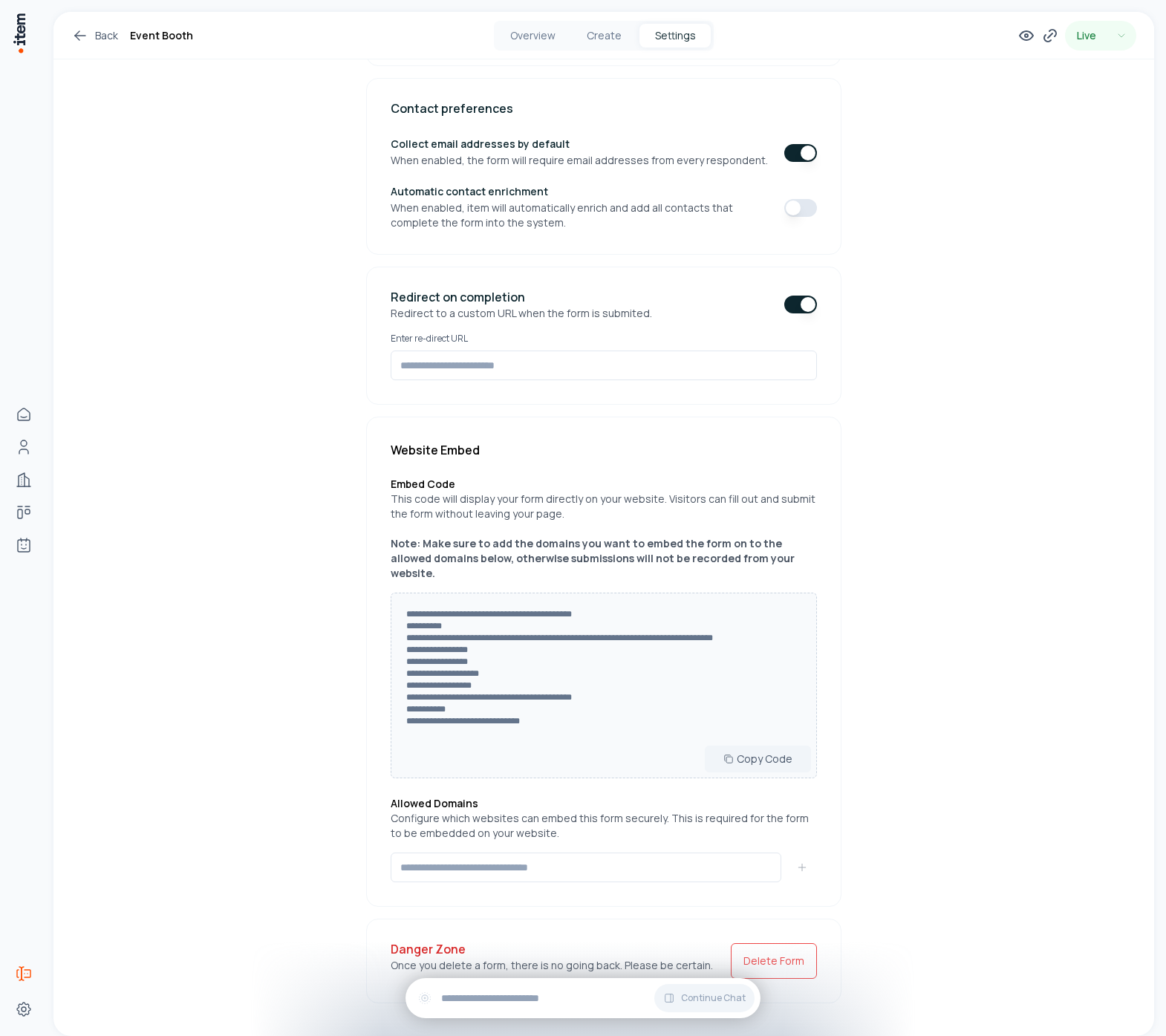
scroll to position [0, 0]
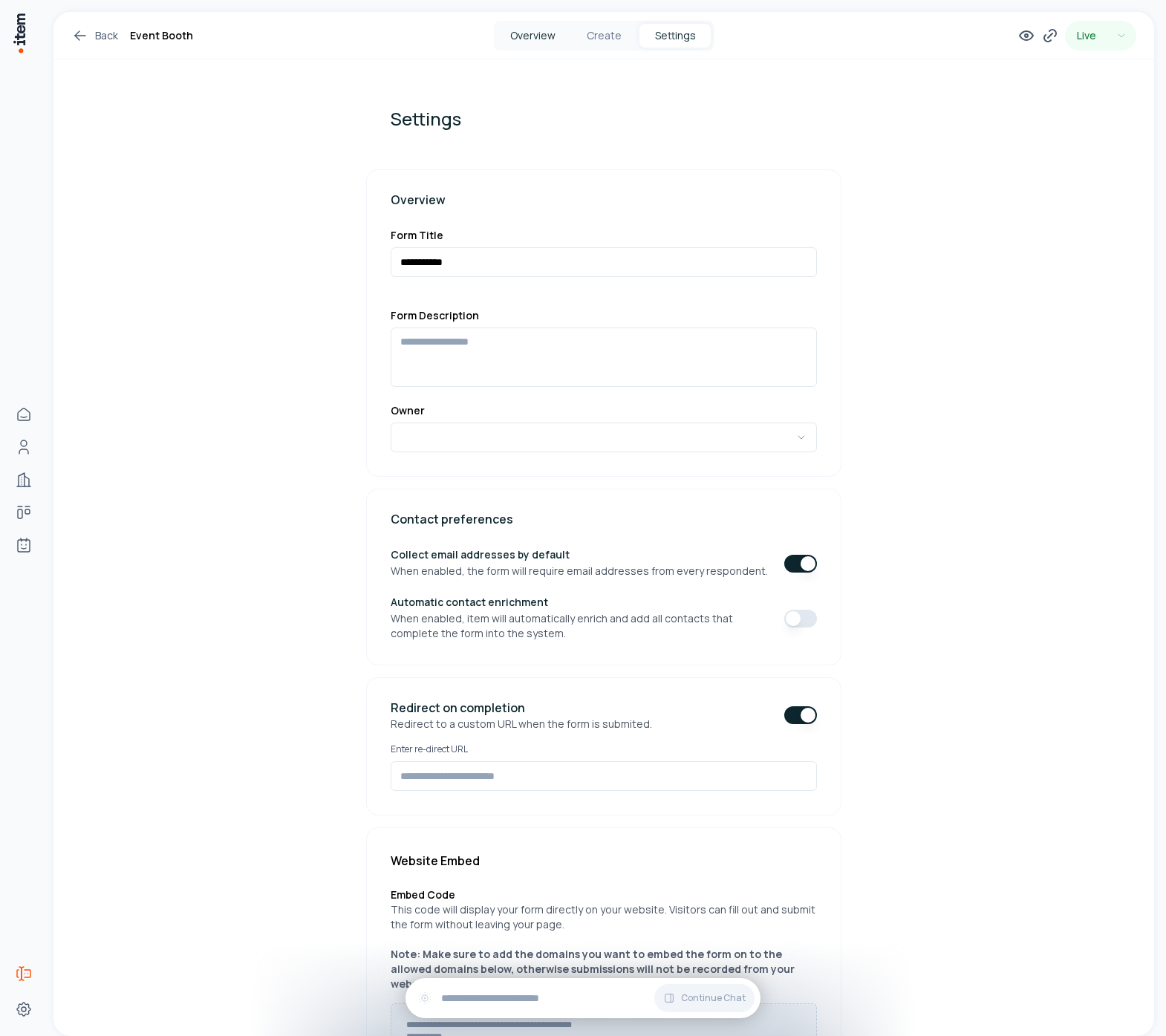
click at [524, 41] on button "Overview" at bounding box center [532, 36] width 71 height 24
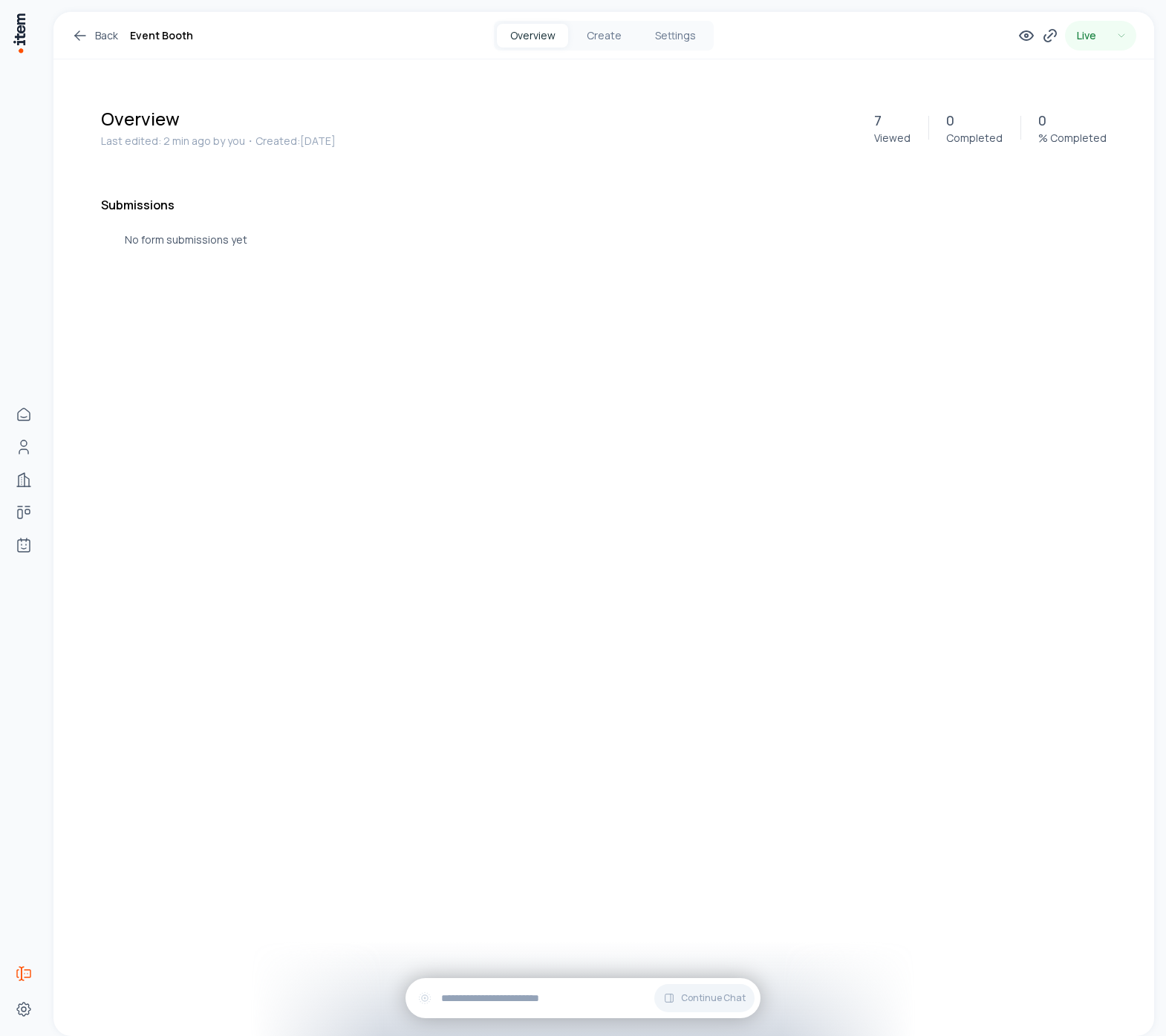
click at [73, 37] on icon at bounding box center [80, 36] width 17 height 17
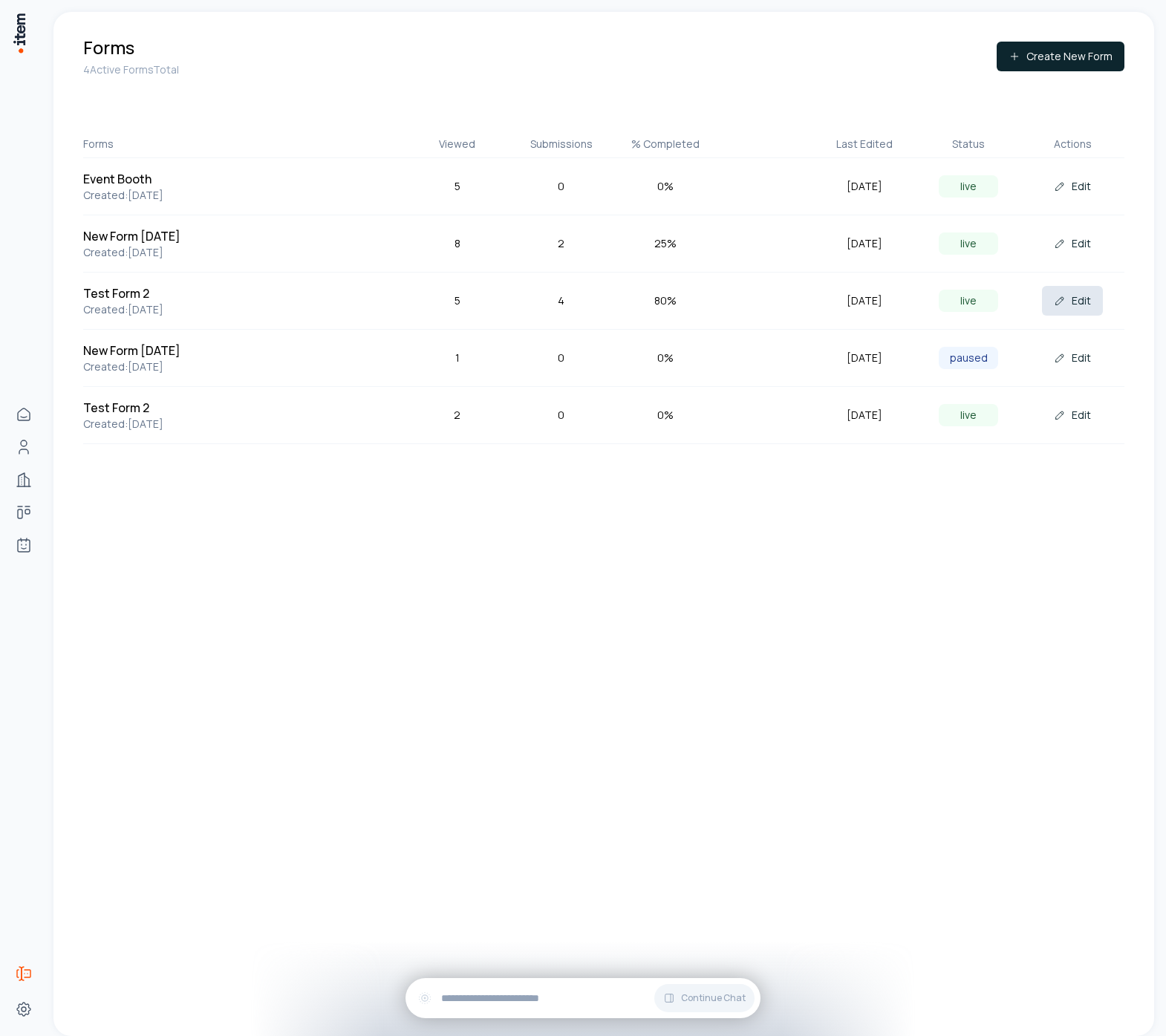
click at [1073, 303] on button "Edit" at bounding box center [1071, 300] width 61 height 30
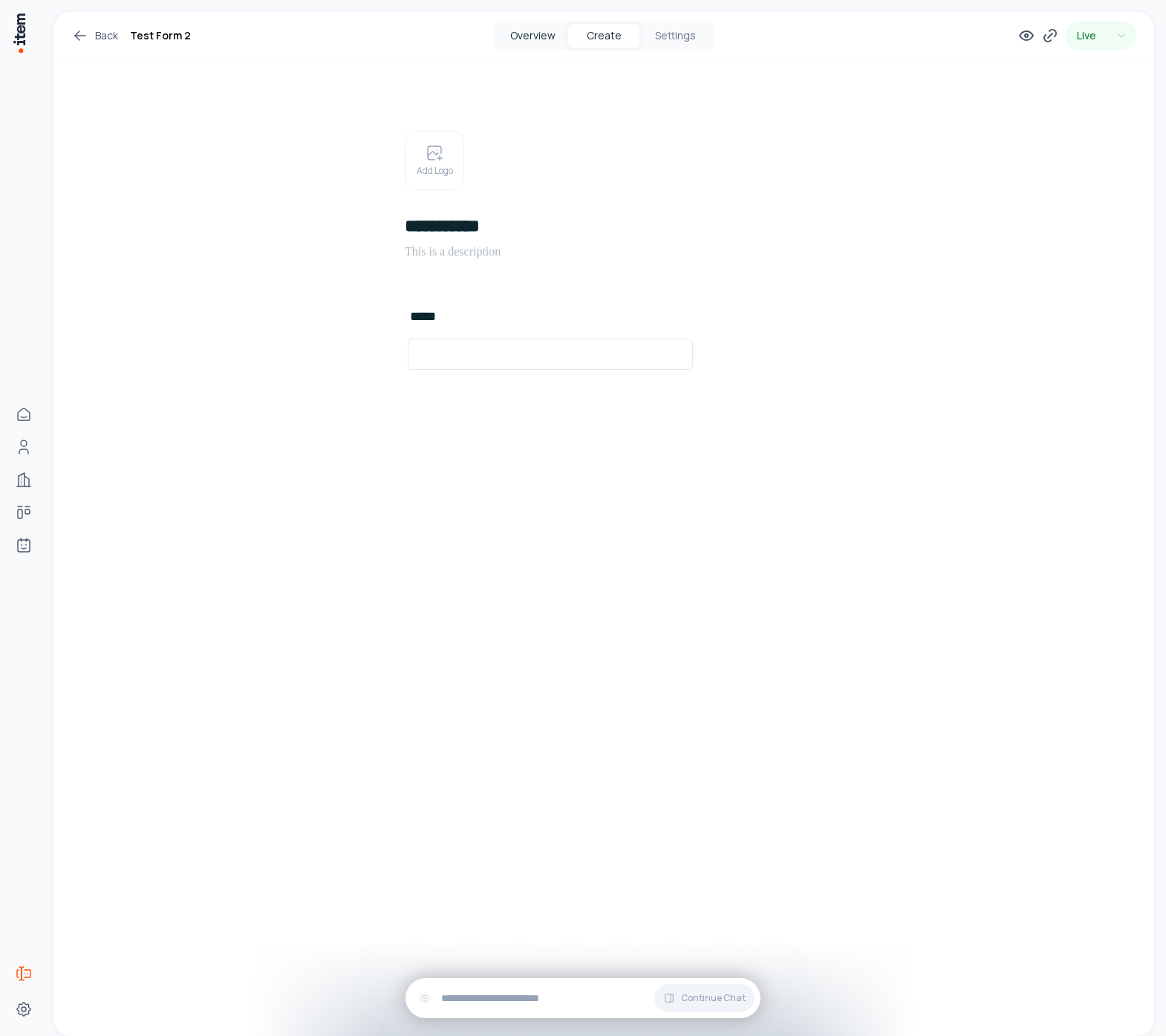
click at [522, 35] on button "Overview" at bounding box center [532, 36] width 71 height 24
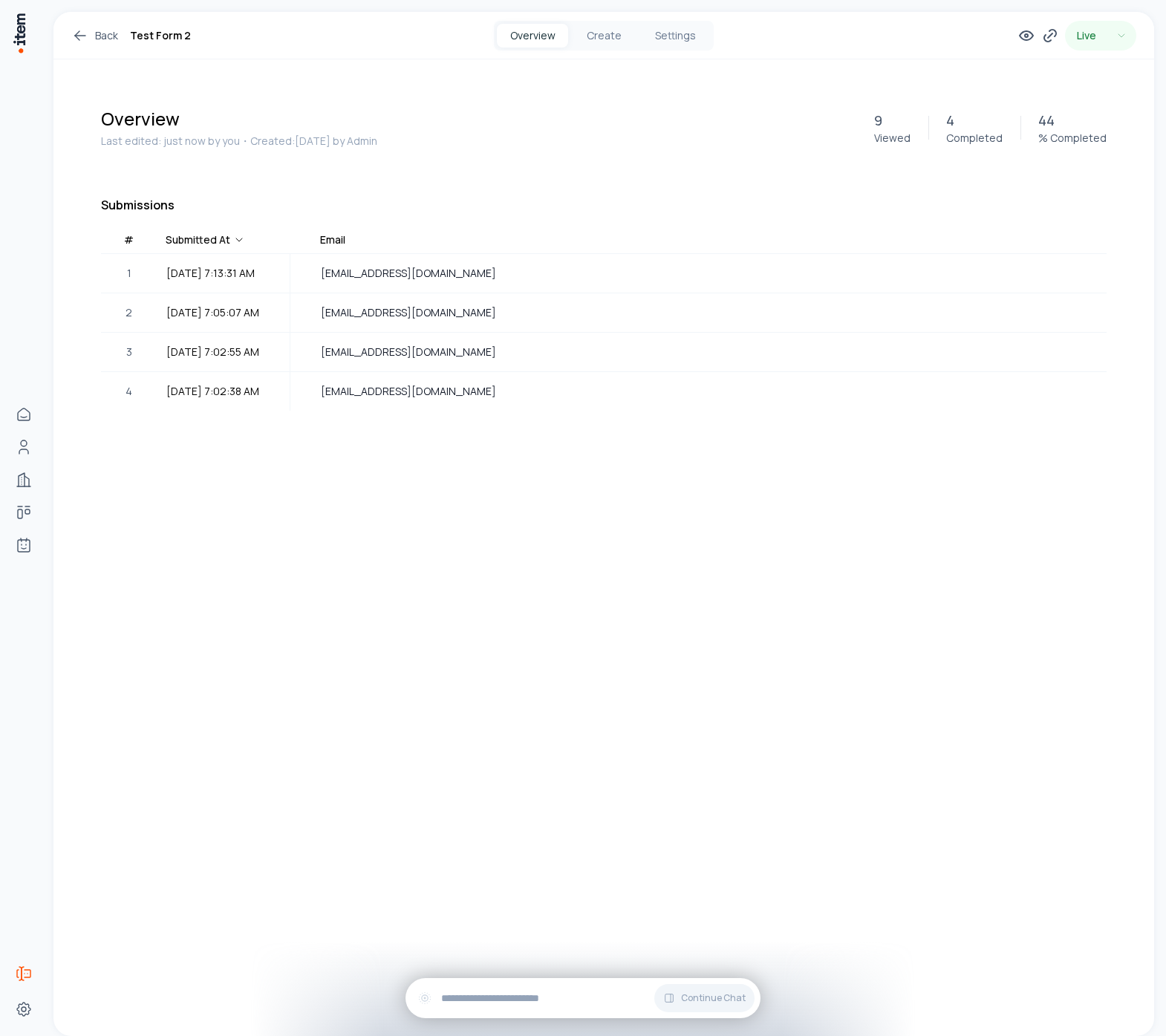
click at [97, 27] on link "Back" at bounding box center [95, 36] width 47 height 17
